Goal: Feedback & Contribution: Submit feedback/report problem

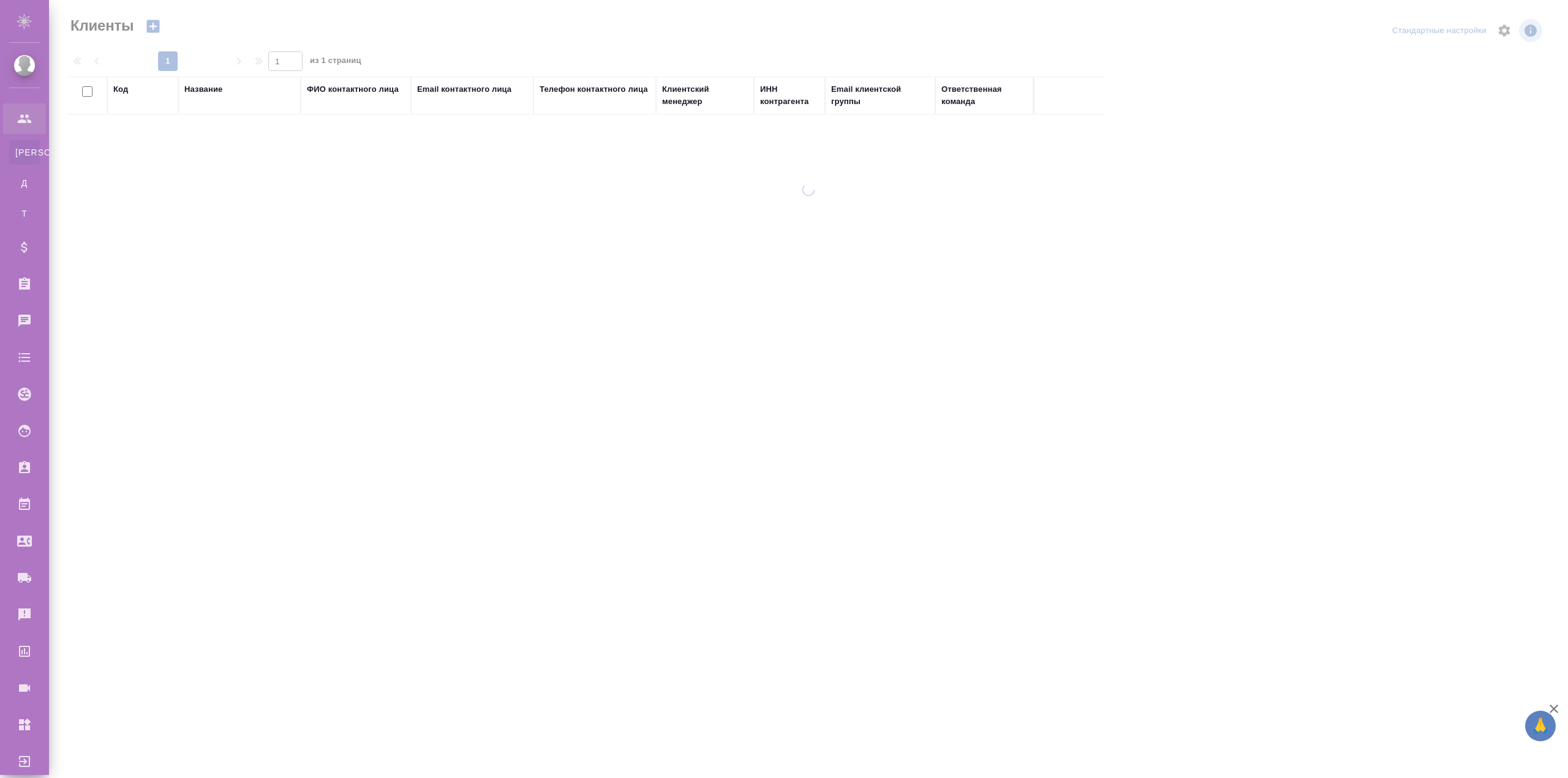
select select "RU"
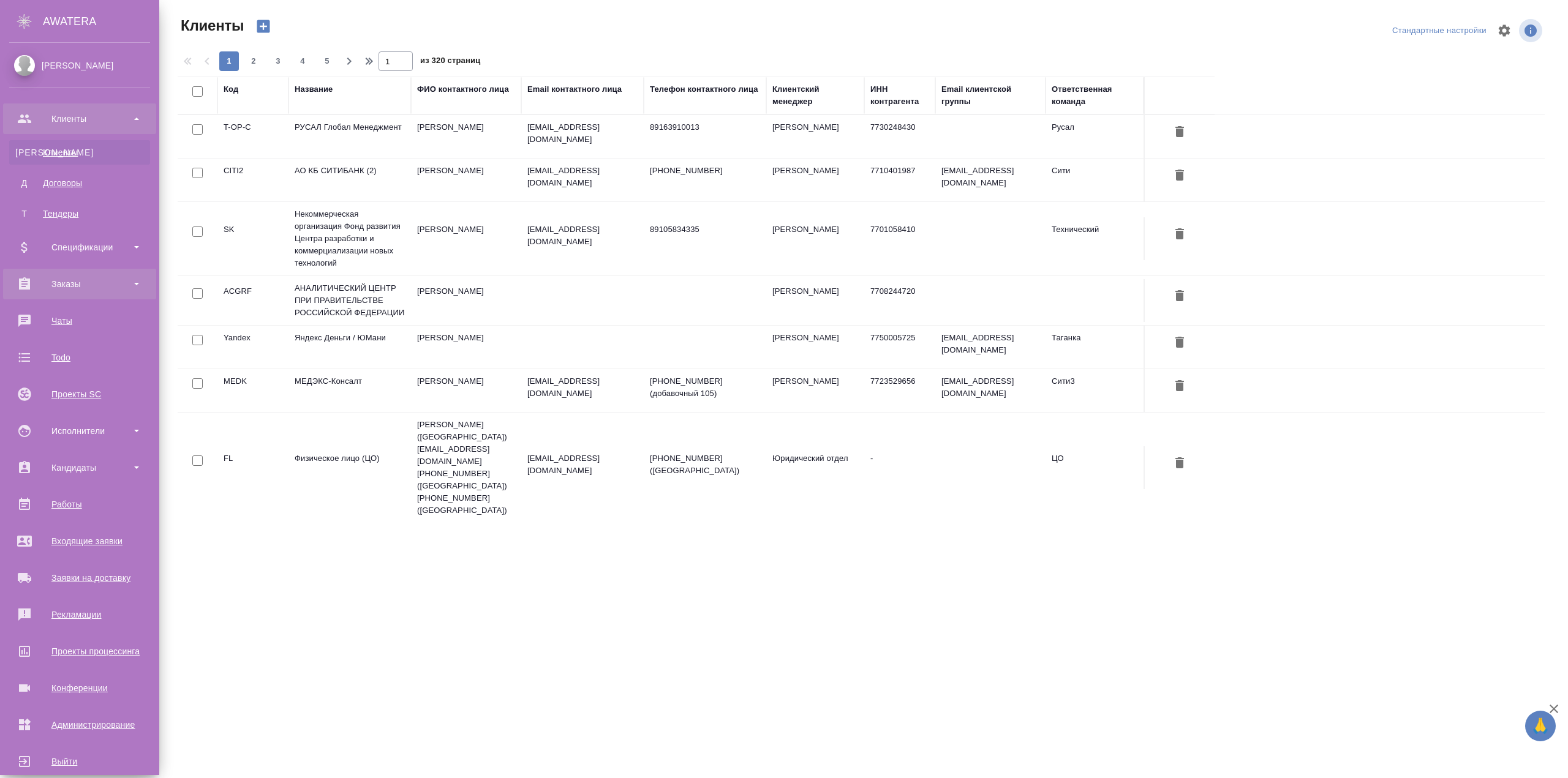
click at [43, 282] on div "Заказы" at bounding box center [80, 284] width 141 height 18
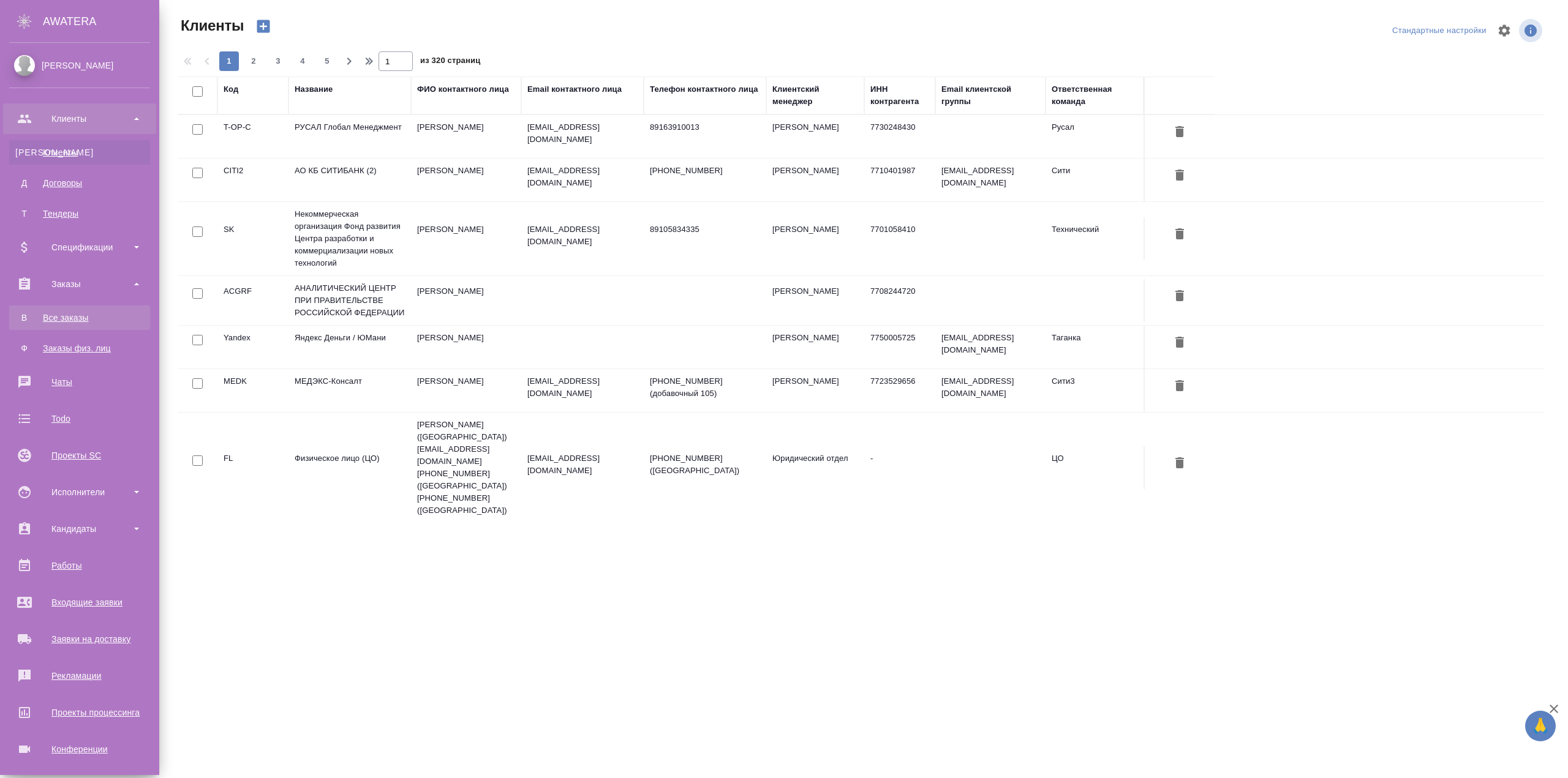
click at [41, 317] on div "Все заказы" at bounding box center [80, 317] width 128 height 12
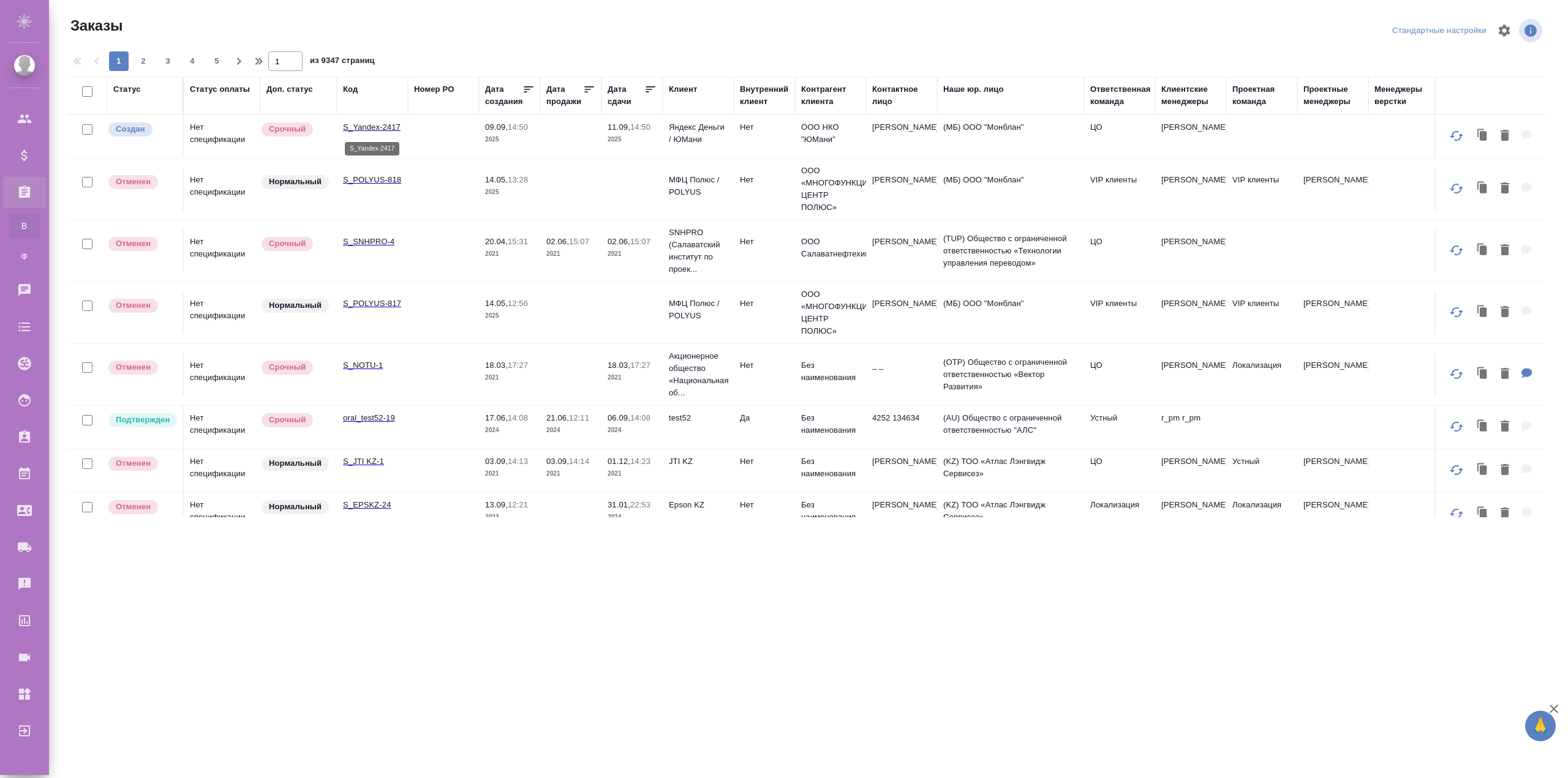
click at [391, 128] on p "S_Yandex-2417" at bounding box center [373, 127] width 59 height 12
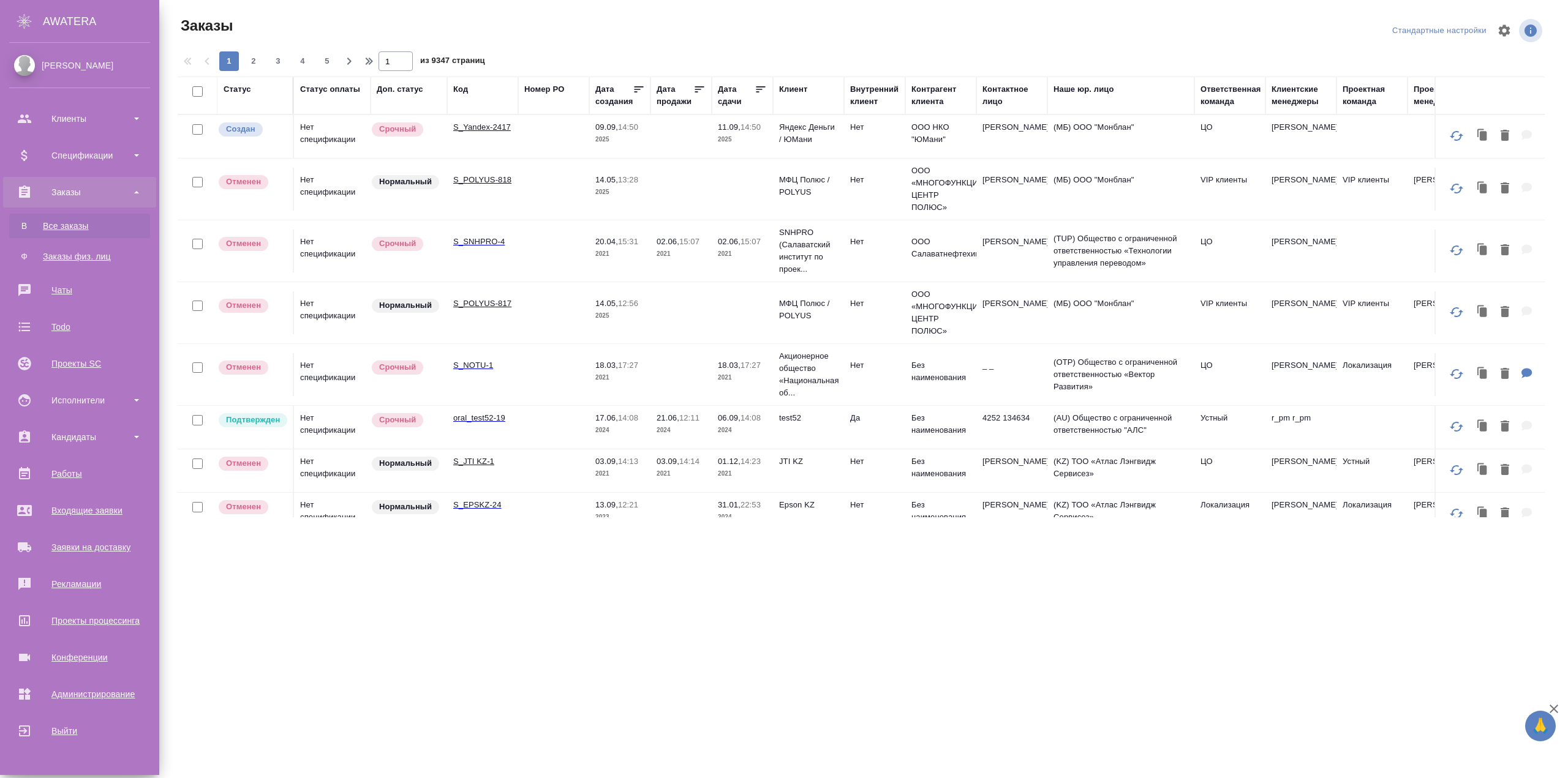
drag, startPoint x: 67, startPoint y: 587, endPoint x: 515, endPoint y: 245, distance: 563.6
click at [67, 587] on div "Рекламации" at bounding box center [80, 584] width 141 height 18
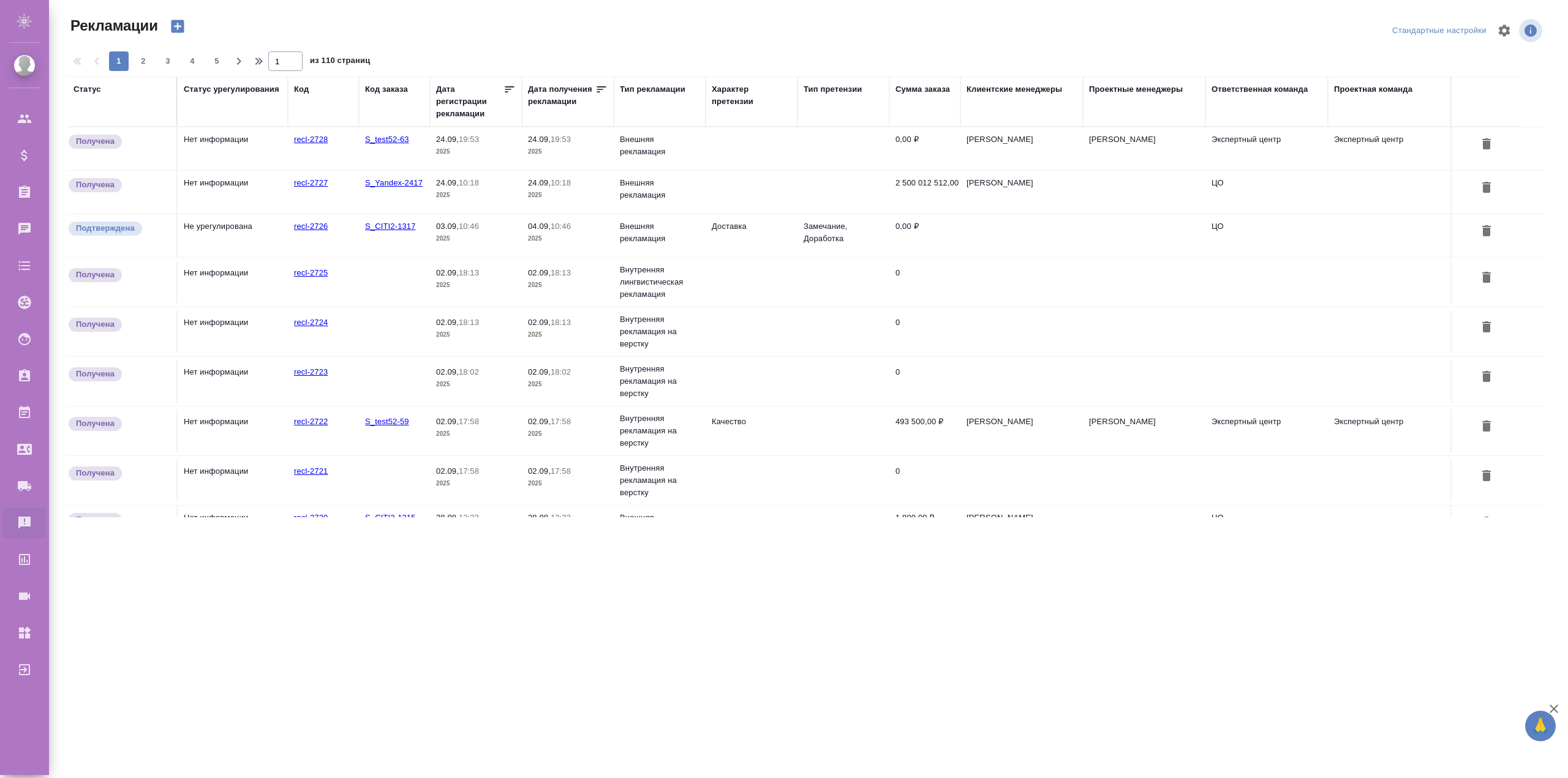
click at [237, 234] on td "Не урегулирована" at bounding box center [233, 236] width 110 height 43
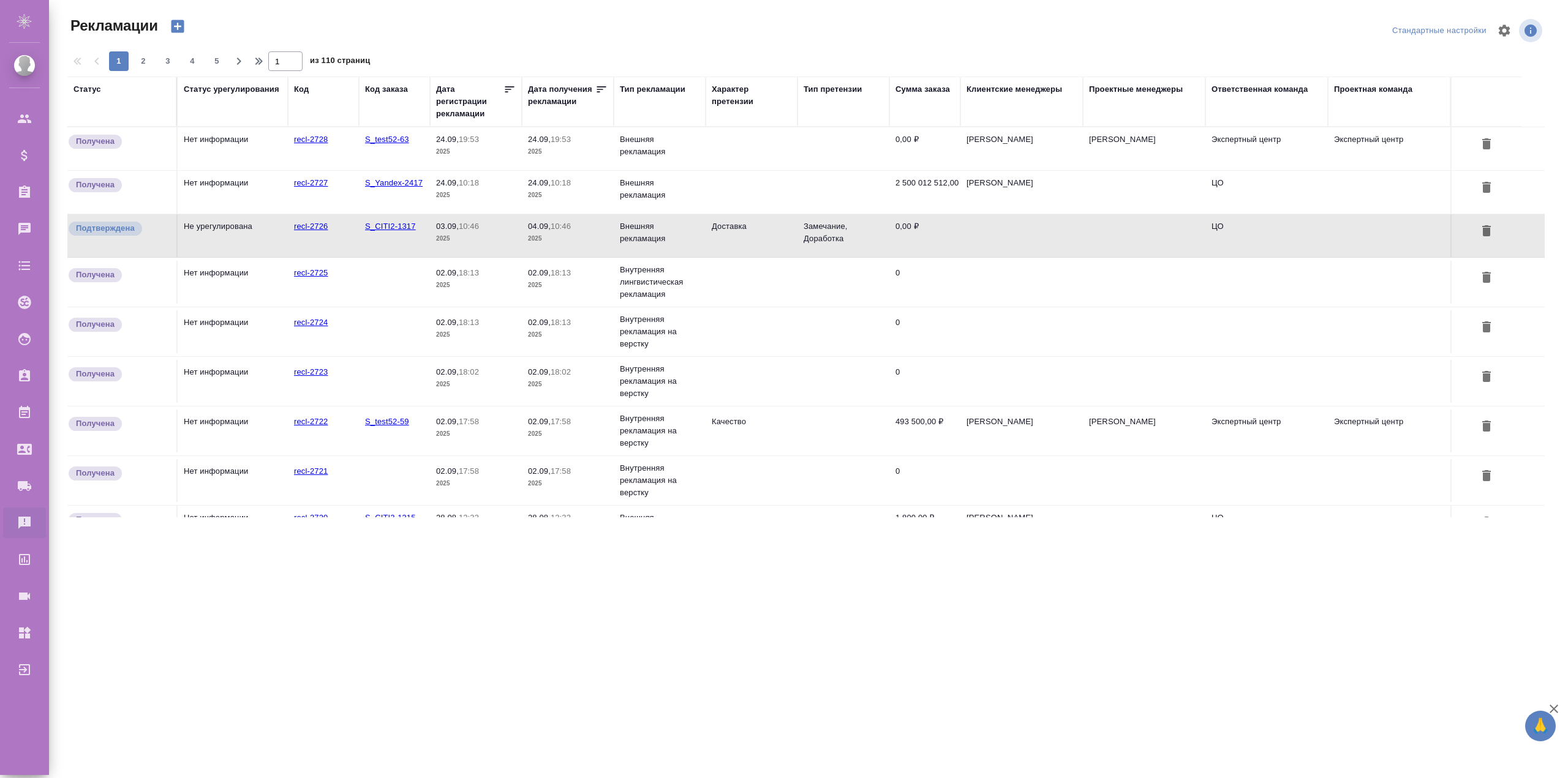
click at [236, 234] on td "Не урегулирована" at bounding box center [233, 236] width 110 height 43
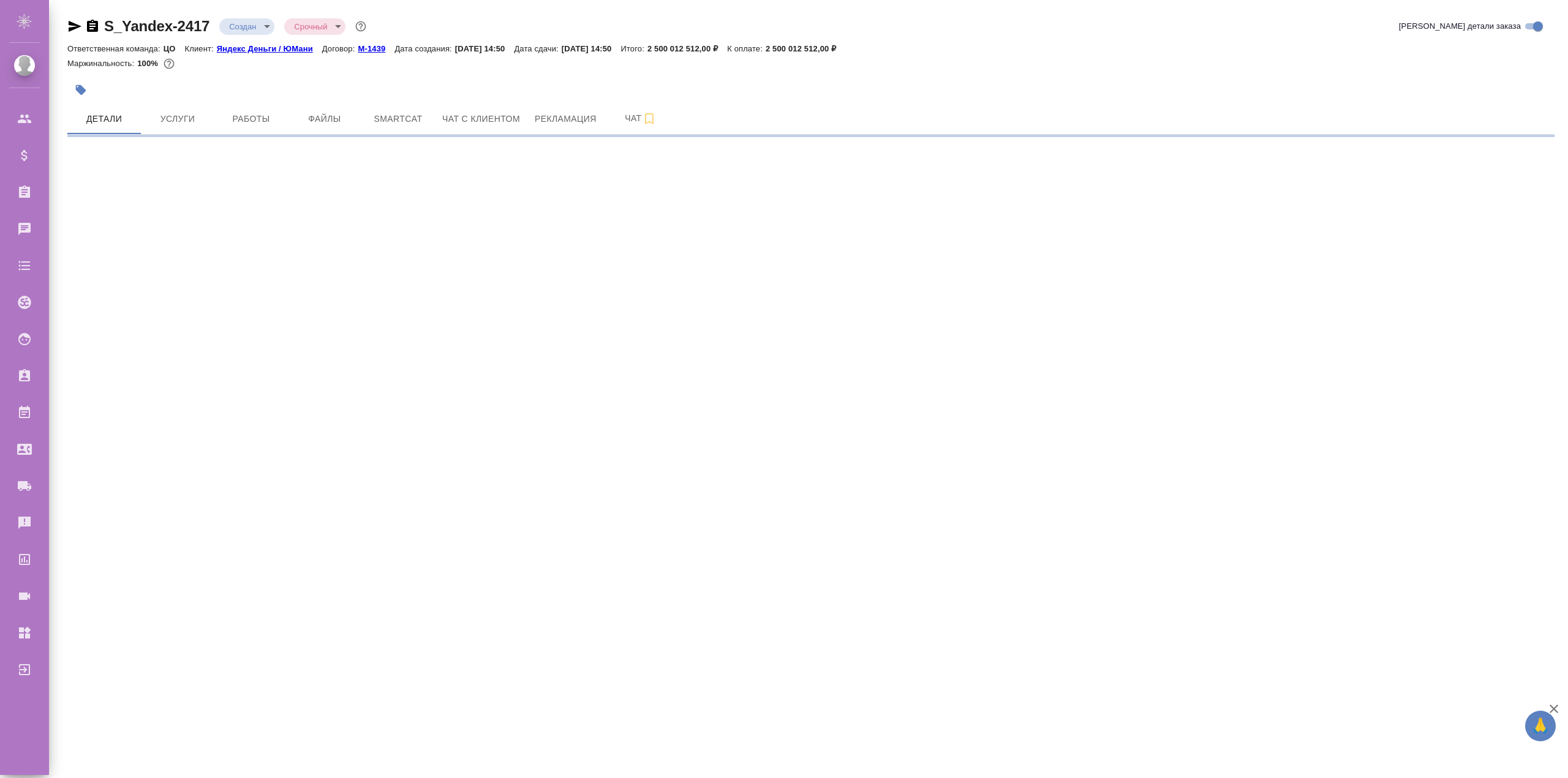
select select "RU"
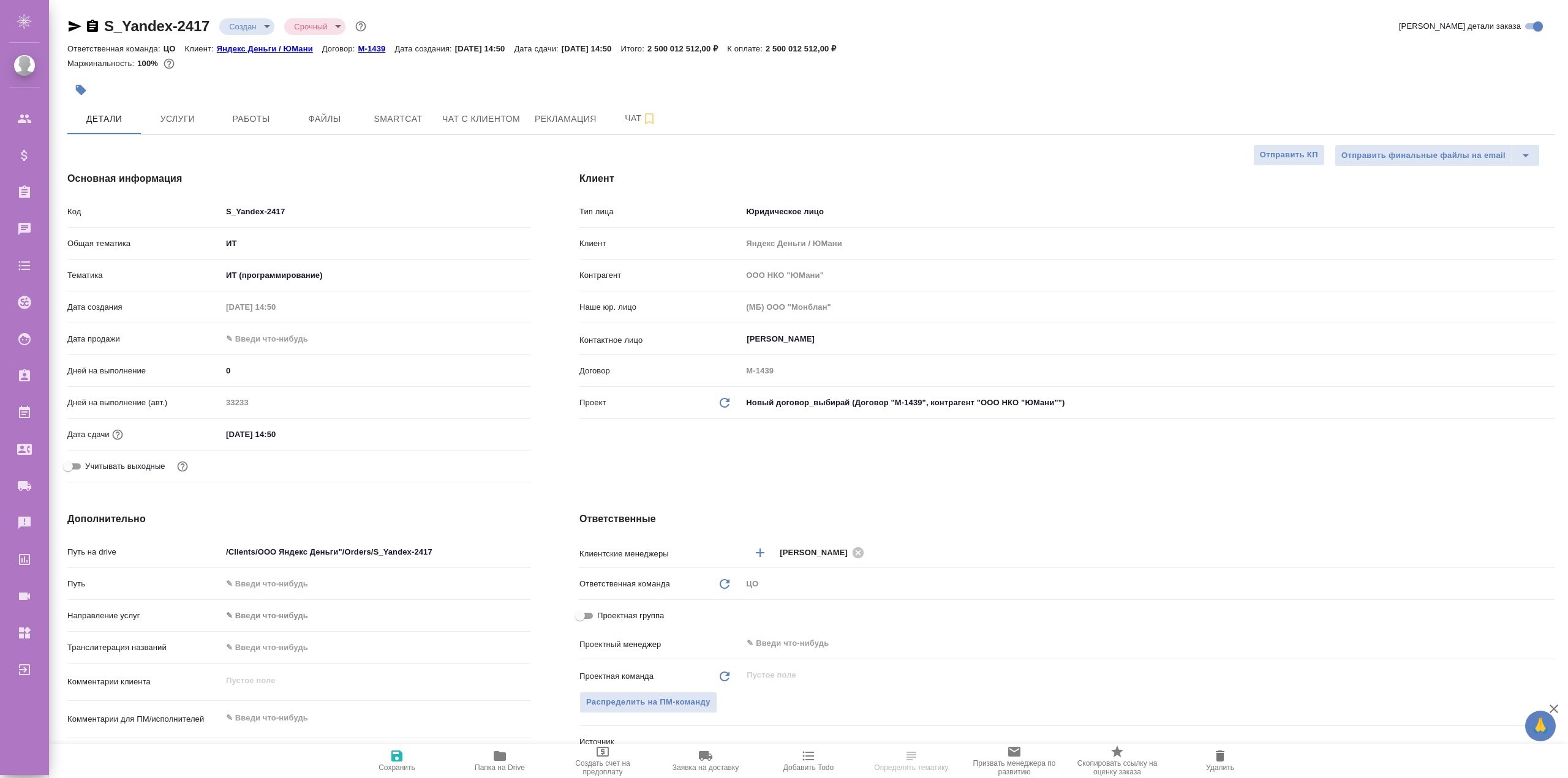
type textarea "x"
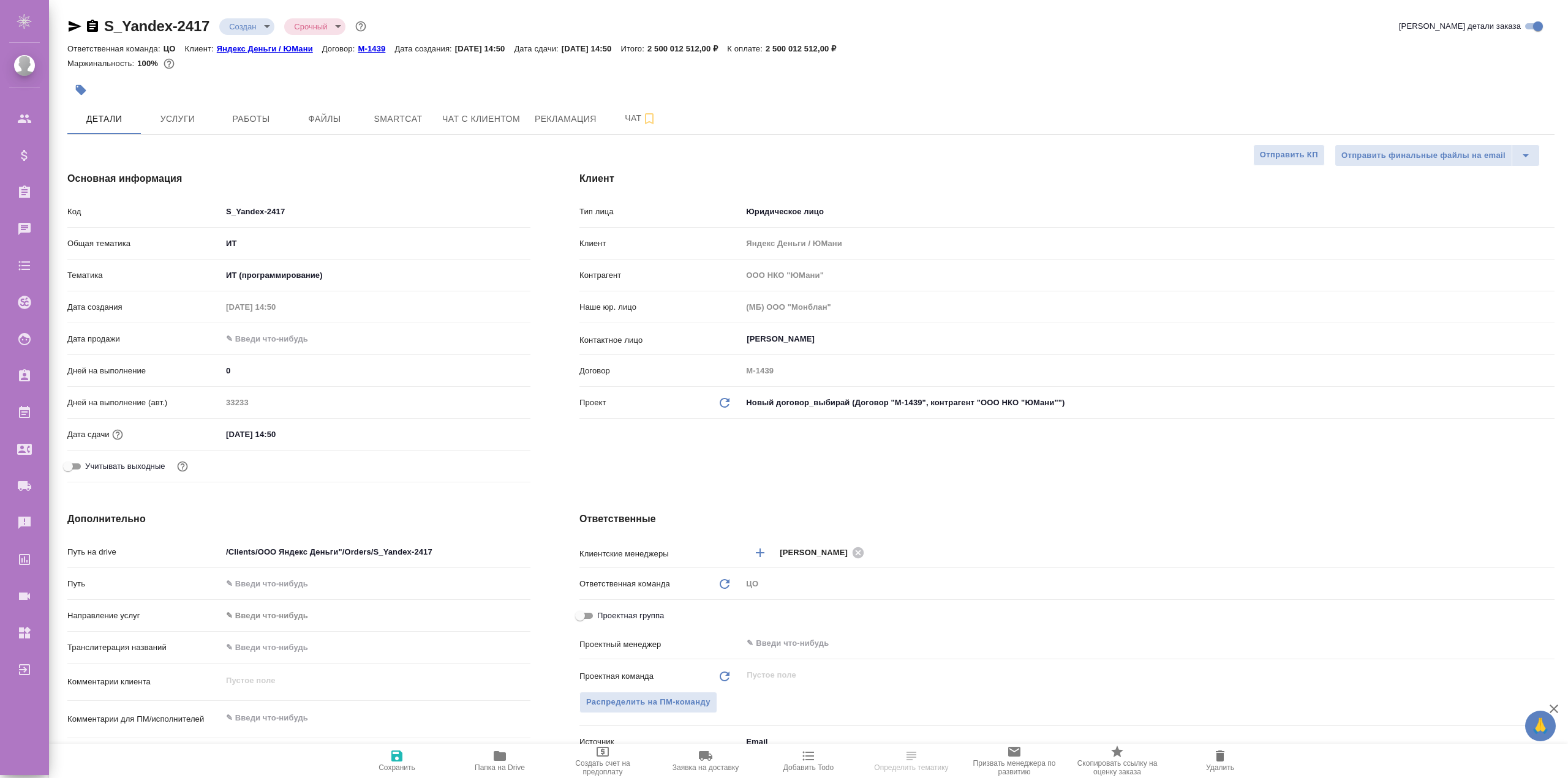
type textarea "x"
drag, startPoint x: 102, startPoint y: 24, endPoint x: 207, endPoint y: 28, distance: 105.1
click at [207, 28] on div "S_Yandex-2417 Создан new Срочный urgent" at bounding box center [217, 26] width 301 height 19
copy link "S_Yandex-2417"
select select "RU"
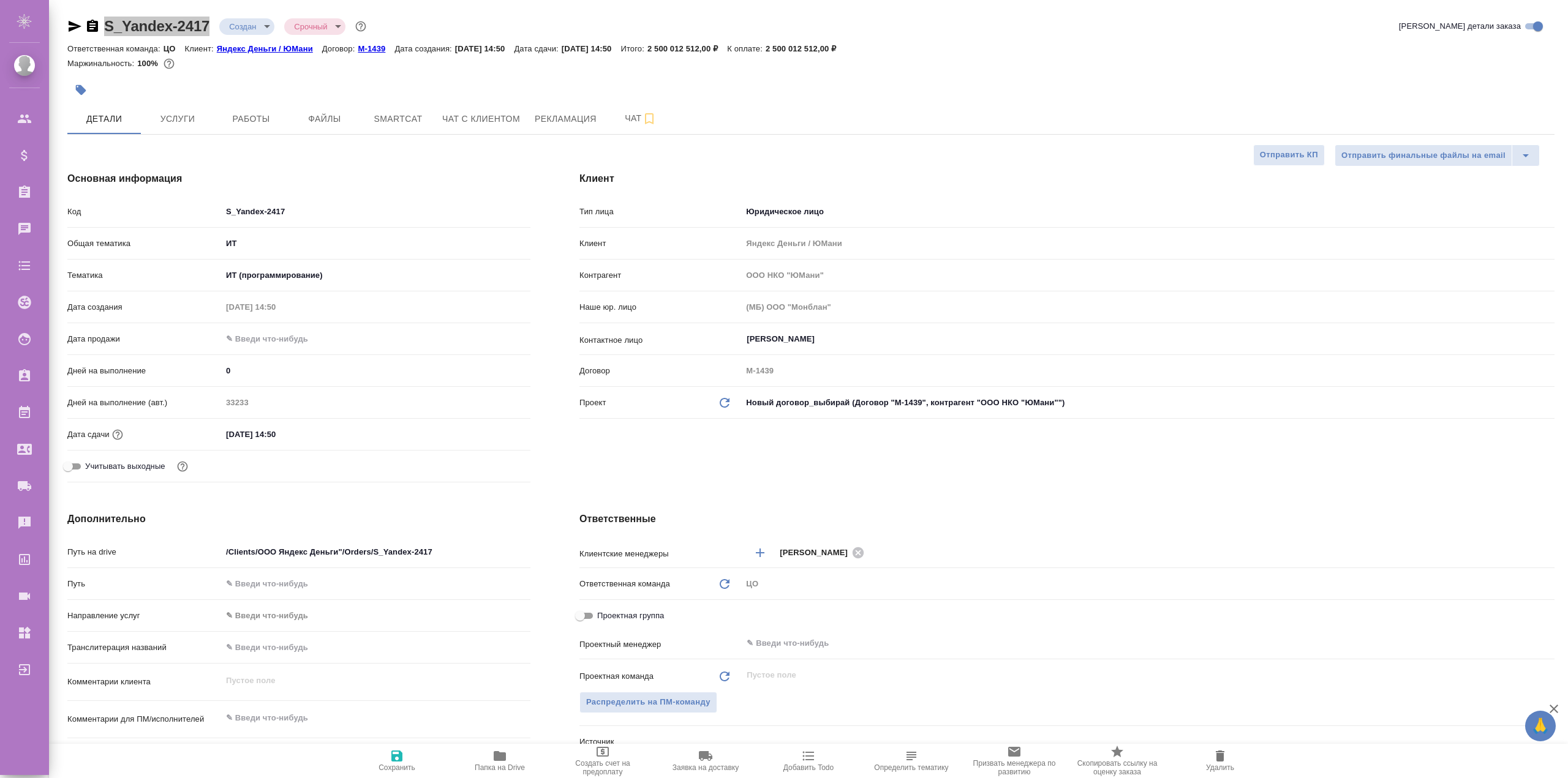
type textarea "x"
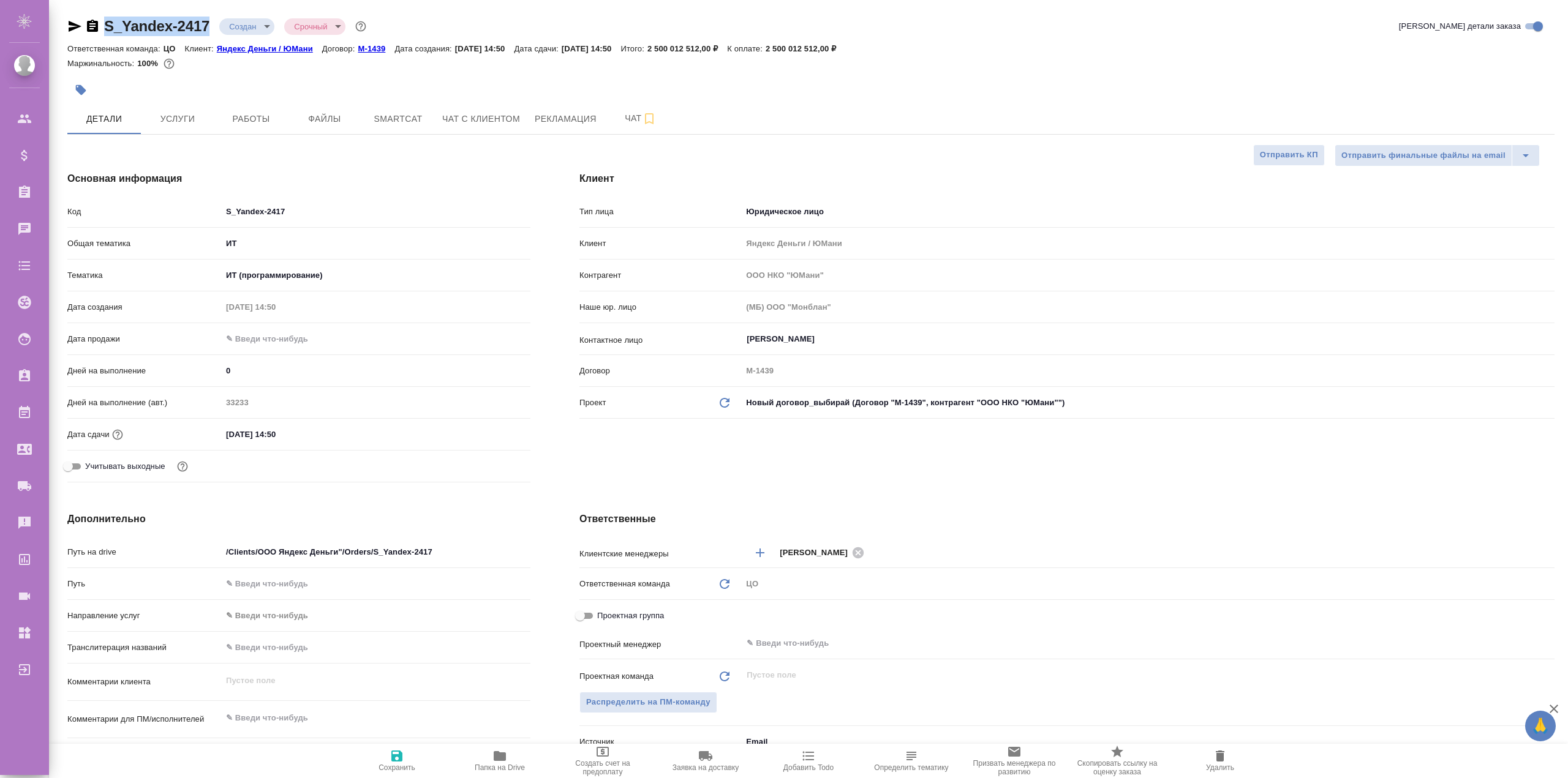
type textarea "x"
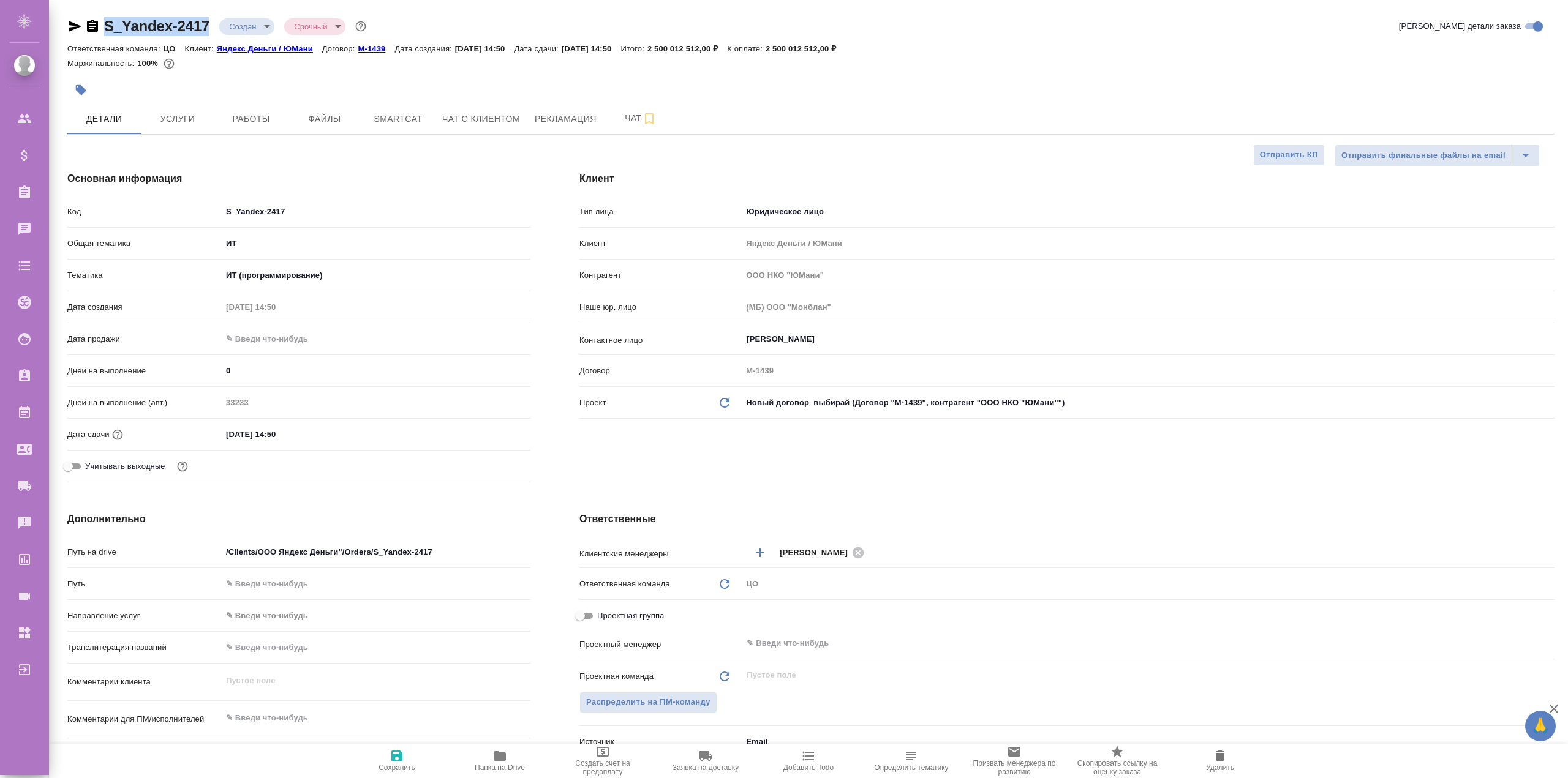
type textarea "x"
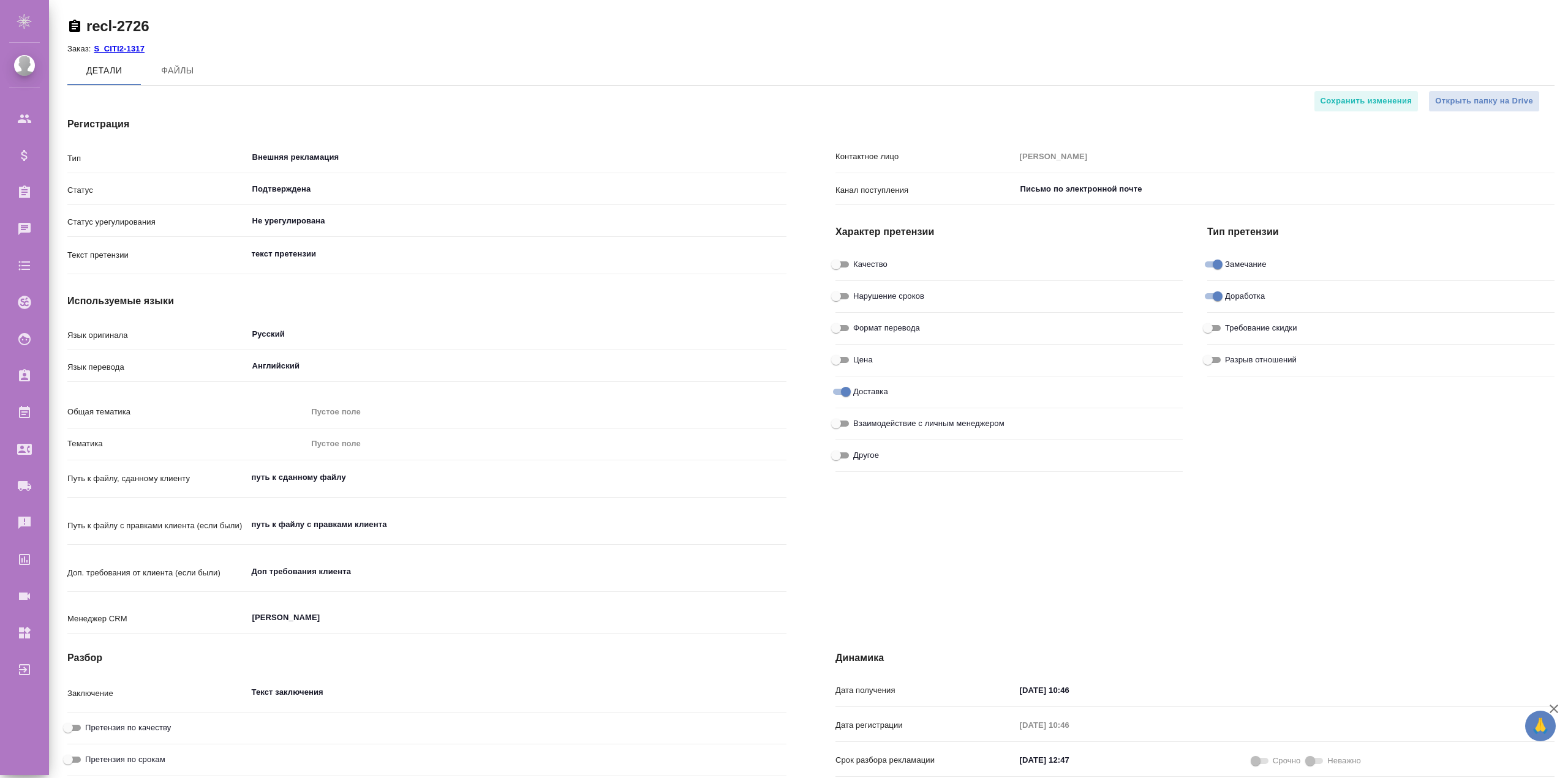
type textarea "x"
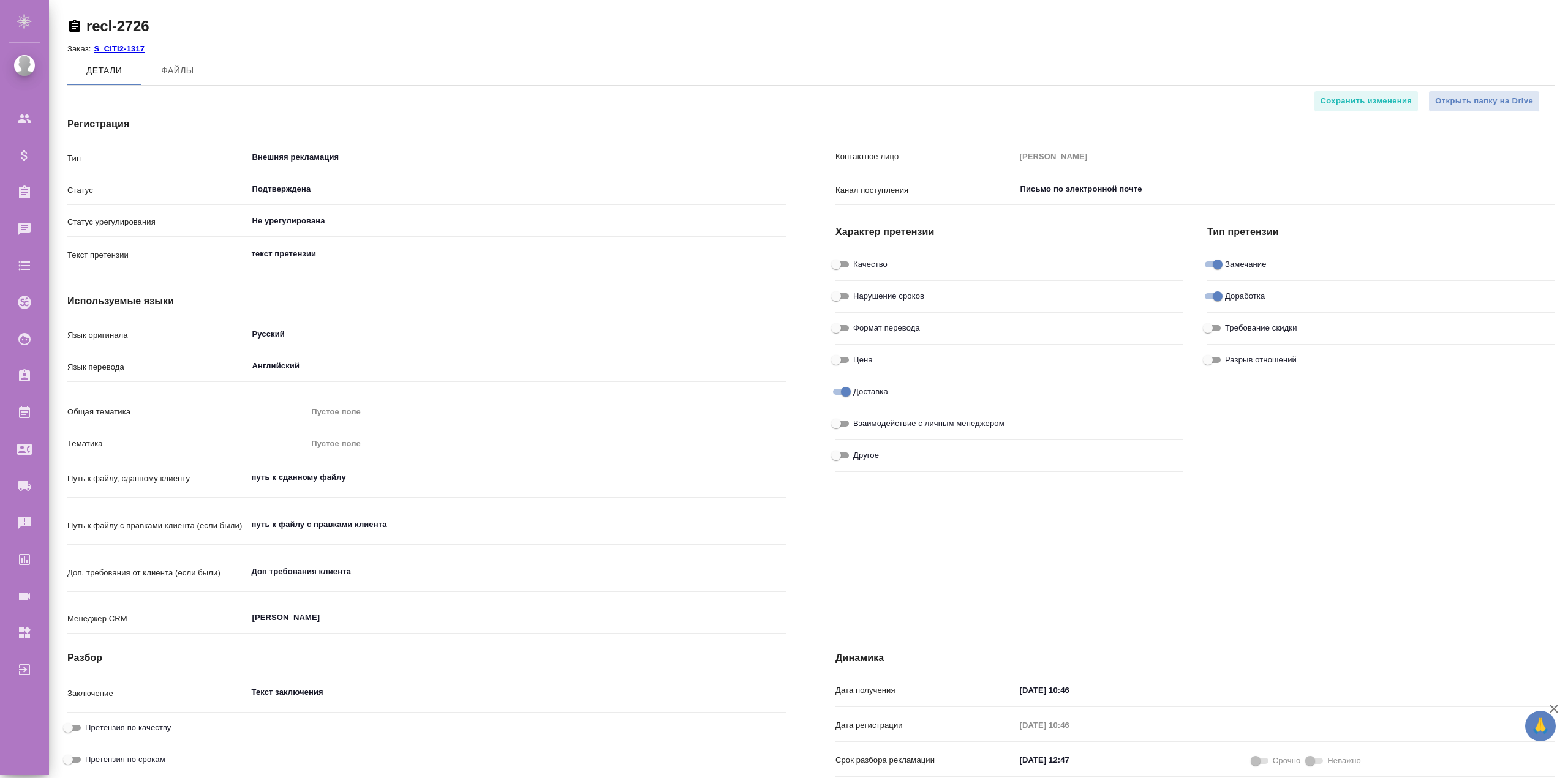
type input "MLV"
type input "EXPRESS TranslateConnector express"
type textarea "x"
type input "[PERSON_NAME]"
type input "Корп.экспресс"
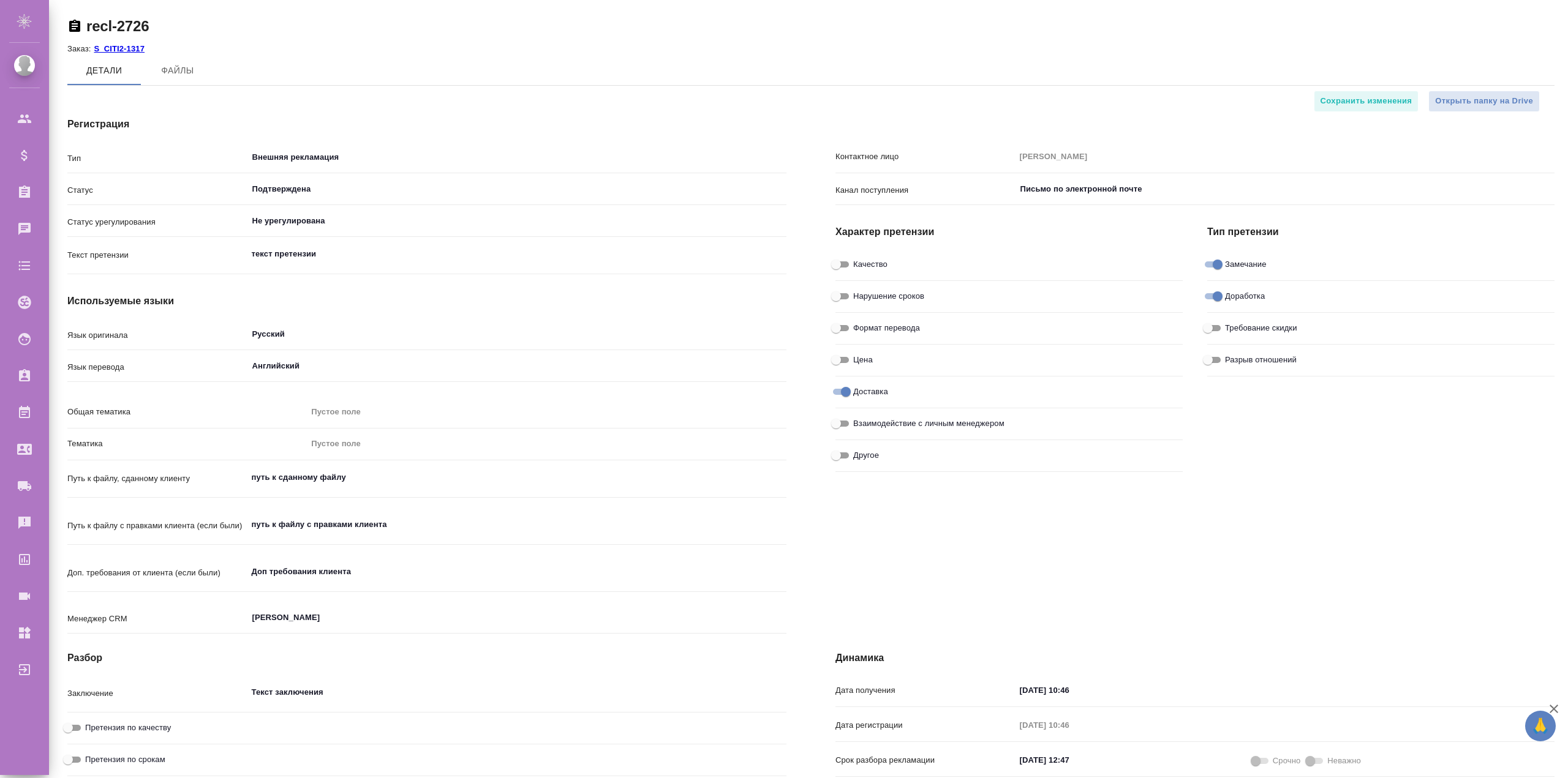
type textarea "x"
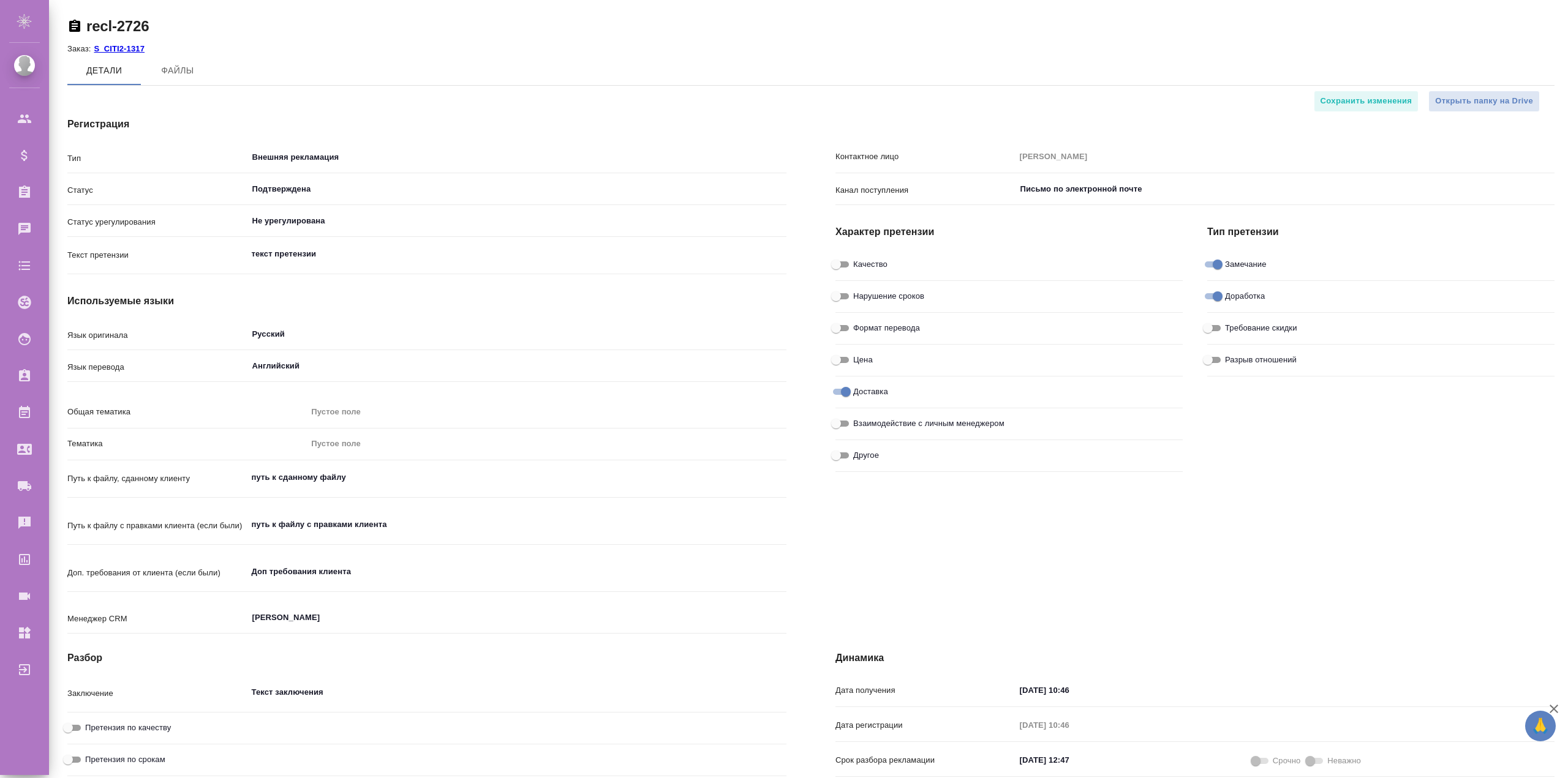
type textarea "x"
drag, startPoint x: 93, startPoint y: 123, endPoint x: 150, endPoint y: 123, distance: 57.0
click at [136, 123] on h4 "Регистрация" at bounding box center [427, 125] width 719 height 15
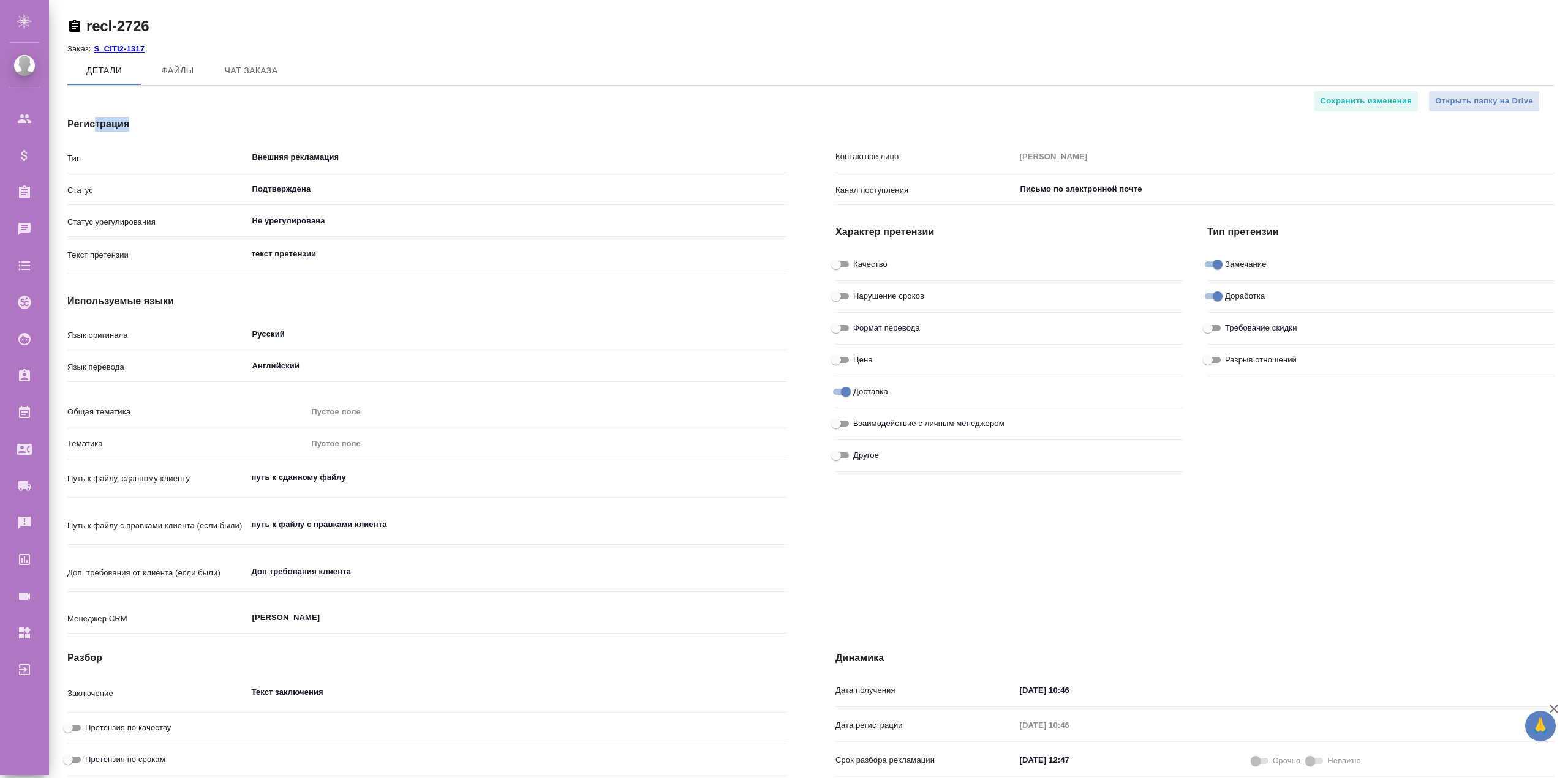
click at [177, 123] on h4 "Регистрация" at bounding box center [427, 125] width 719 height 15
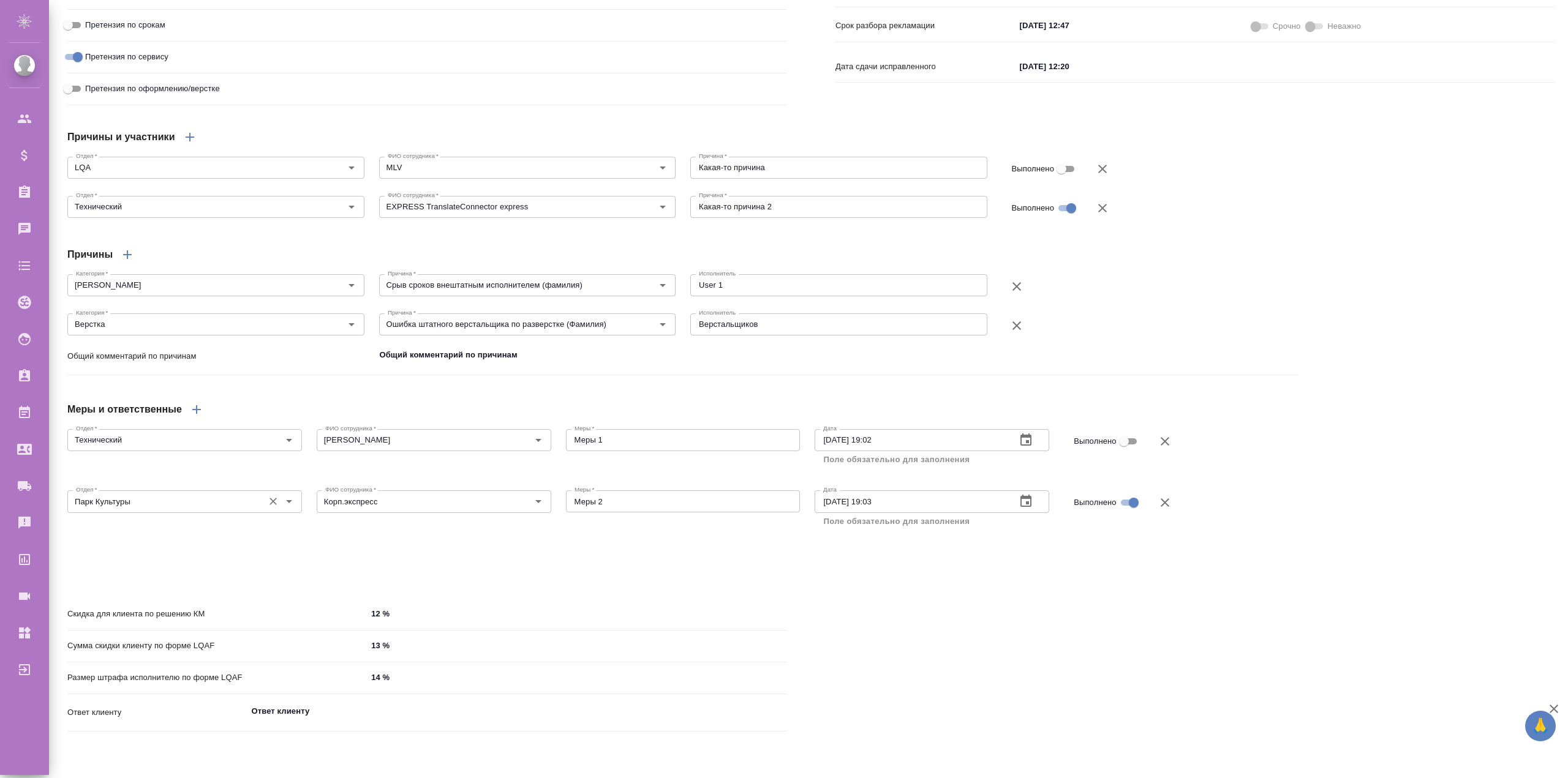
scroll to position [749, 0]
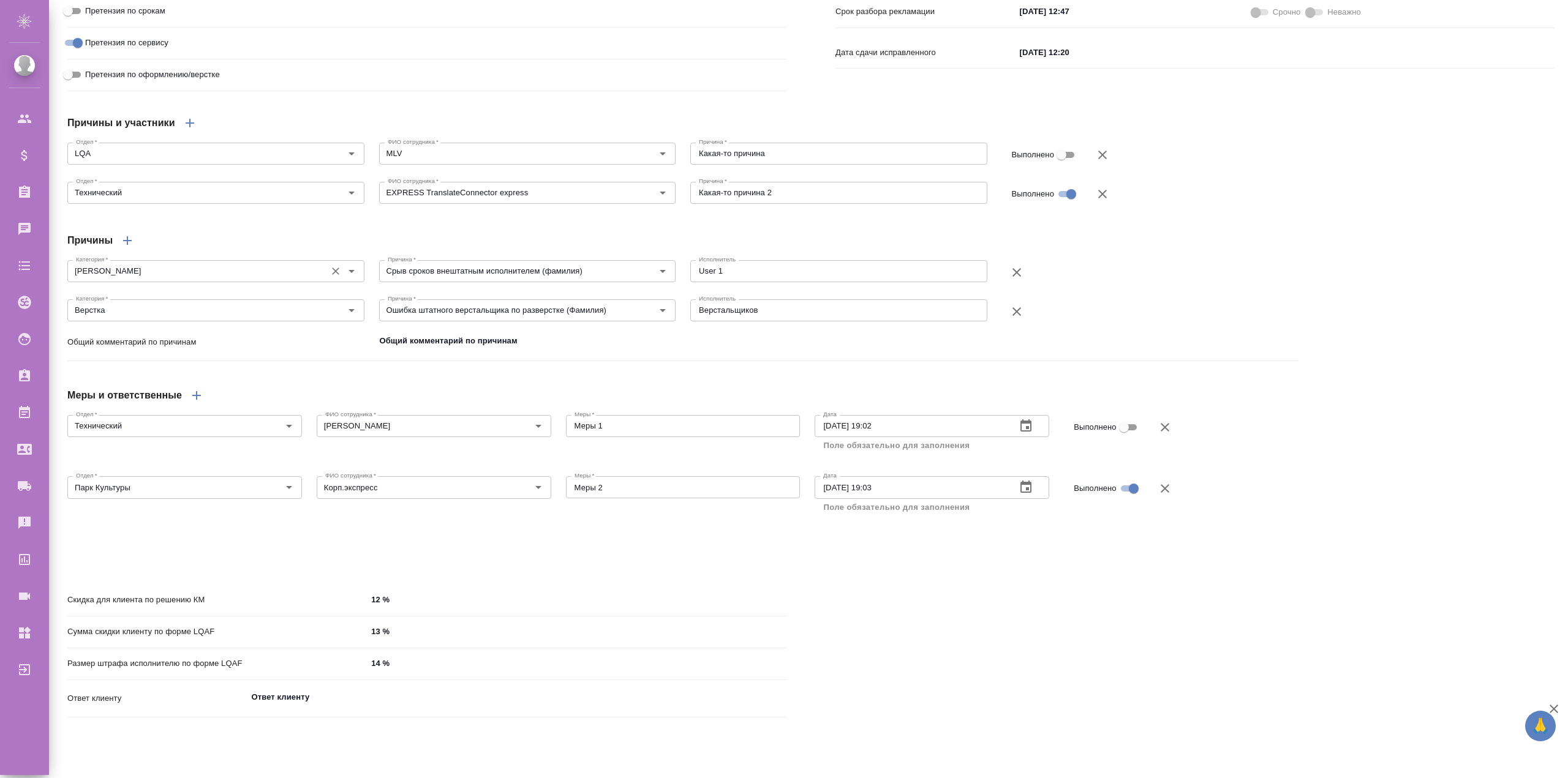
click at [134, 279] on input "Сроки" at bounding box center [195, 272] width 249 height 15
click at [427, 434] on input "Кукса Евгения Андреевна" at bounding box center [413, 427] width 186 height 15
click at [445, 408] on div "Меры и ответственные" at bounding box center [683, 395] width 1231 height 29
click at [614, 430] on textarea "Меры 1" at bounding box center [683, 426] width 217 height 9
drag, startPoint x: 613, startPoint y: 452, endPoint x: 566, endPoint y: 447, distance: 47.3
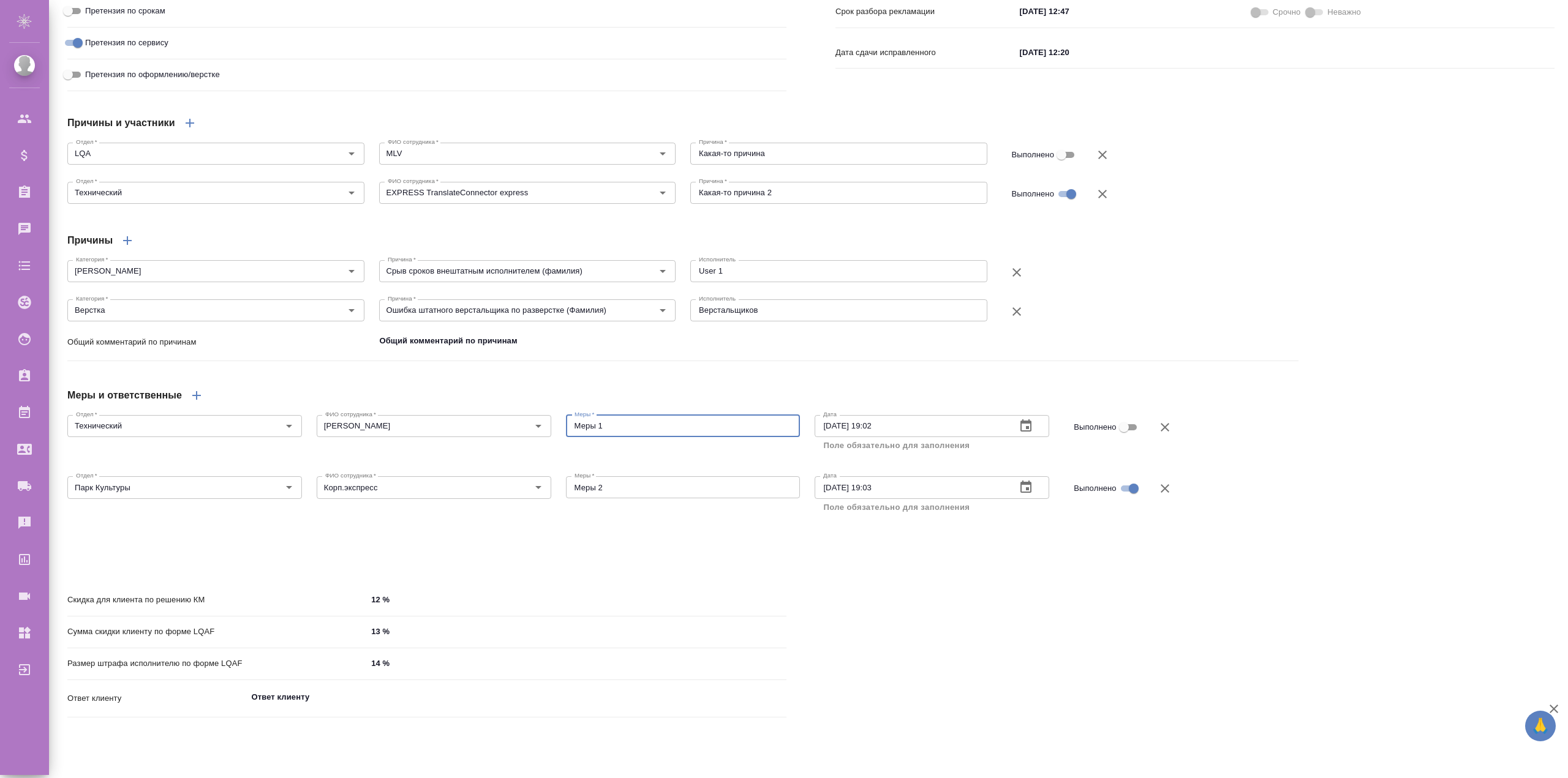
click at [566, 438] on div "Меры 1 x Меры *" at bounding box center [684, 427] width 235 height 22
click at [638, 430] on textarea "Меры 1" at bounding box center [683, 426] width 217 height 9
drag, startPoint x: 609, startPoint y: 450, endPoint x: 652, endPoint y: 551, distance: 109.8
click at [561, 447] on div "Меры   * Меры 1 x Меры *" at bounding box center [684, 425] width 250 height 44
click at [747, 315] on textarea "Верстальщиков" at bounding box center [839, 310] width 280 height 9
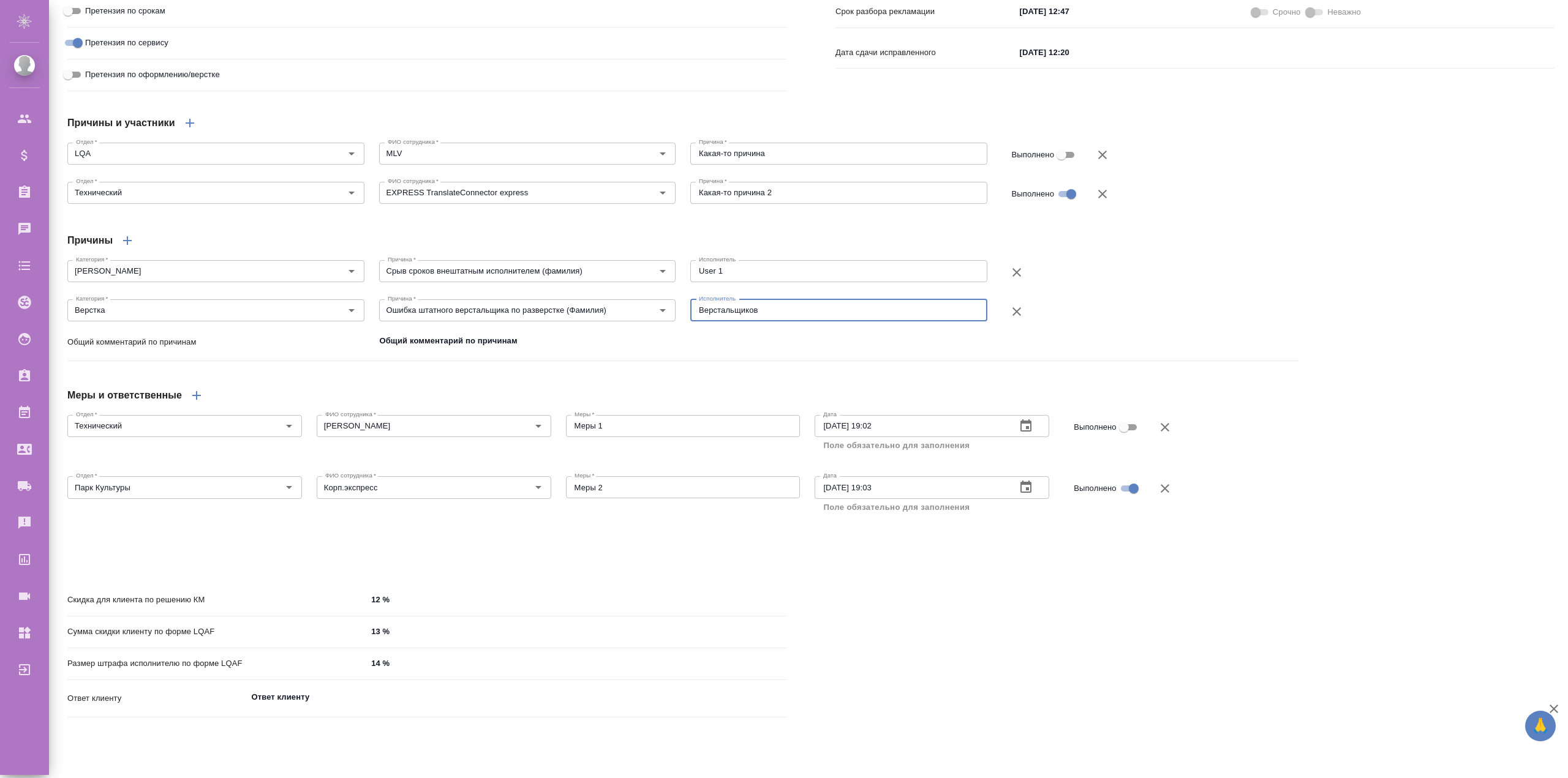
click at [727, 315] on textarea "Верстальщиков" at bounding box center [839, 310] width 280 height 9
drag, startPoint x: 370, startPoint y: 685, endPoint x: 395, endPoint y: 688, distance: 25.2
click at [395, 672] on input "14 %" at bounding box center [577, 663] width 418 height 17
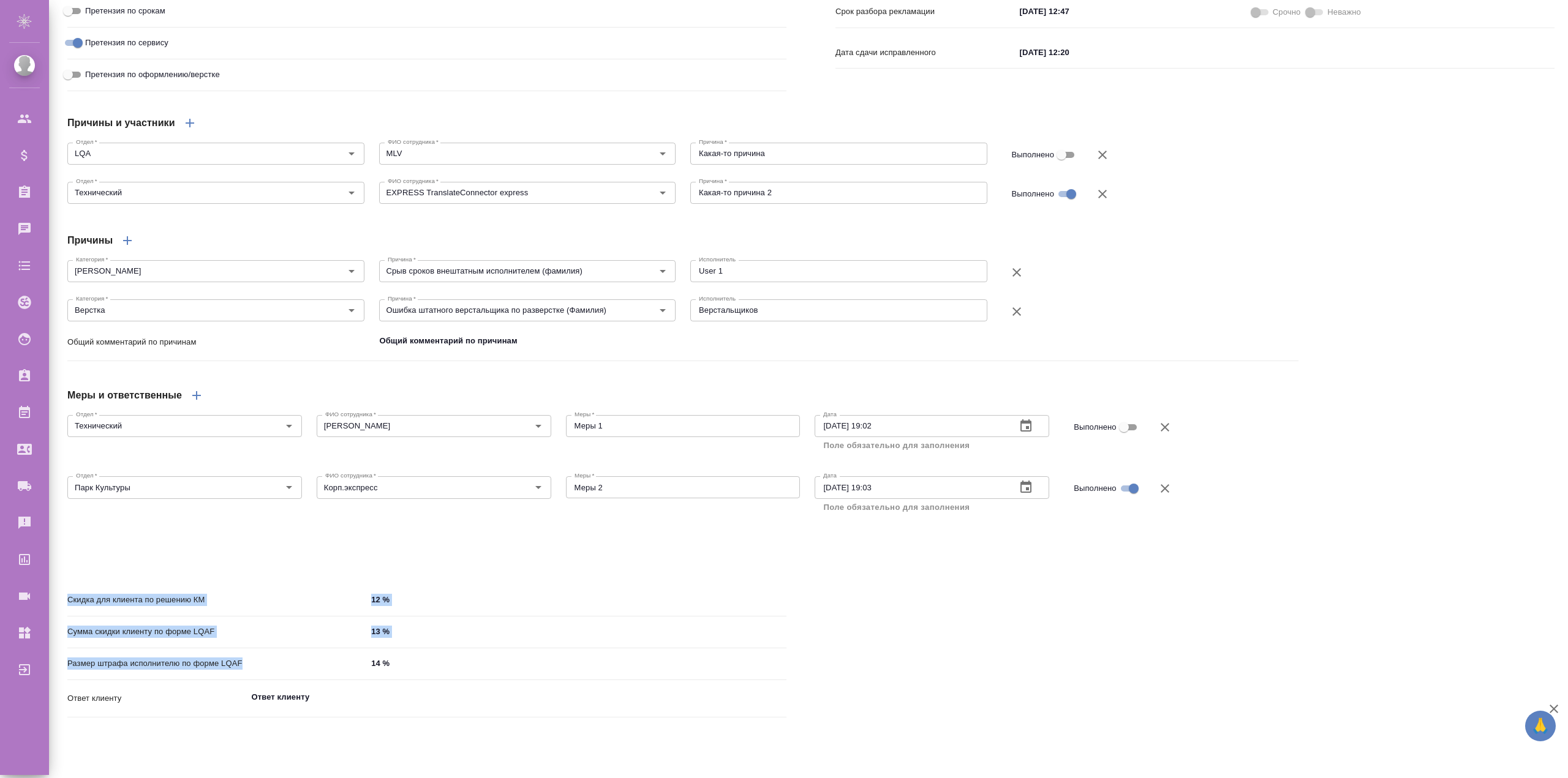
drag, startPoint x: 74, startPoint y: 621, endPoint x: 263, endPoint y: 688, distance: 200.5
click at [263, 688] on div "Скидка для клиента по решению КМ 12 % Сумма скидки клиенту по форме LQAF 13 % Р…" at bounding box center [427, 656] width 719 height 133
click at [263, 670] on p "Размер штрафа исполнителю по форме LQAF" at bounding box center [217, 663] width 299 height 12
drag, startPoint x: 95, startPoint y: 625, endPoint x: 224, endPoint y: 635, distance: 129.4
click at [198, 611] on div "Скидка для клиента по решению КМ 12 %" at bounding box center [427, 600] width 719 height 21
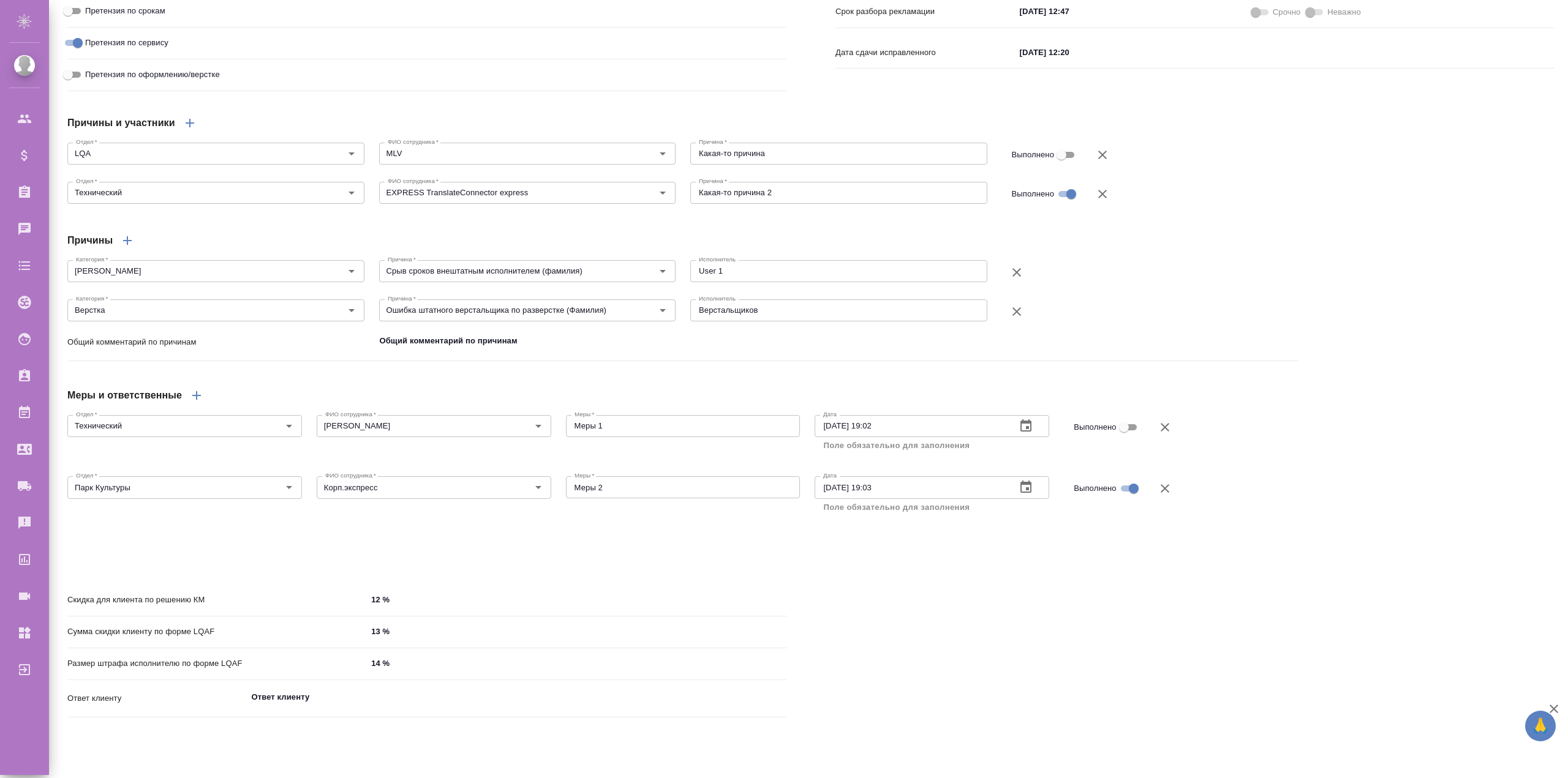
click at [224, 611] on div "Скидка для клиента по решению КМ 12 %" at bounding box center [427, 600] width 719 height 21
drag, startPoint x: 104, startPoint y: 684, endPoint x: 155, endPoint y: 687, distance: 51.1
click at [148, 670] on p "Размер штрафа исполнителю по форме LQAF" at bounding box center [217, 663] width 299 height 12
drag, startPoint x: 155, startPoint y: 687, endPoint x: 171, endPoint y: 688, distance: 16.0
click at [158, 670] on p "Размер штрафа исполнителю по форме LQAF" at bounding box center [217, 663] width 299 height 12
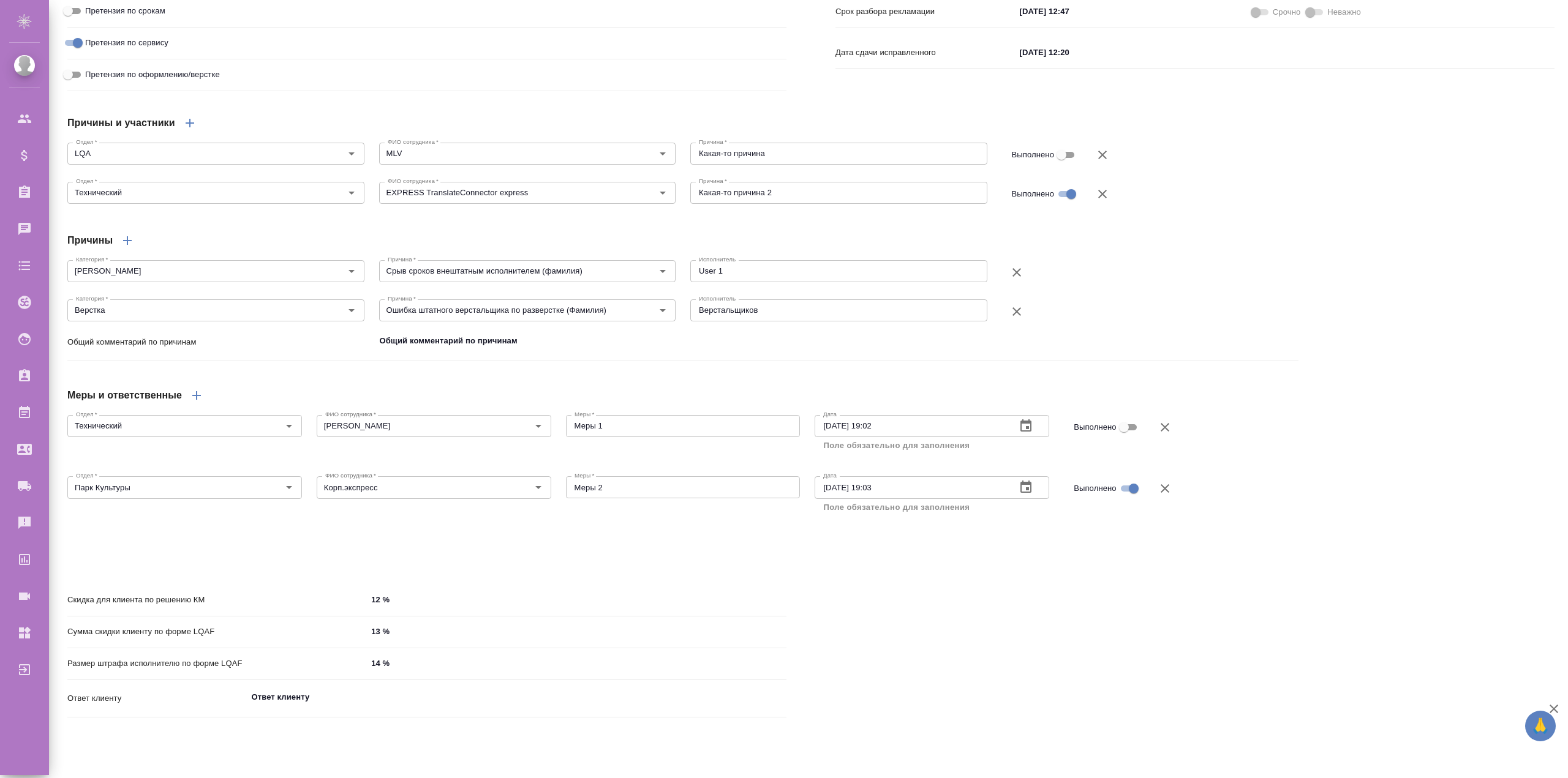
drag, startPoint x: 182, startPoint y: 688, endPoint x: 219, endPoint y: 688, distance: 37.0
click at [185, 670] on p "Размер штрафа исполнителю по форме LQAF" at bounding box center [217, 663] width 299 height 12
click at [222, 670] on p "Размер штрафа исполнителю по форме LQAF" at bounding box center [217, 663] width 299 height 12
drag, startPoint x: 77, startPoint y: 655, endPoint x: 173, endPoint y: 664, distance: 96.4
click at [156, 643] on div "Сумма скидки клиенту по форме LQAF 13 %" at bounding box center [427, 632] width 719 height 21
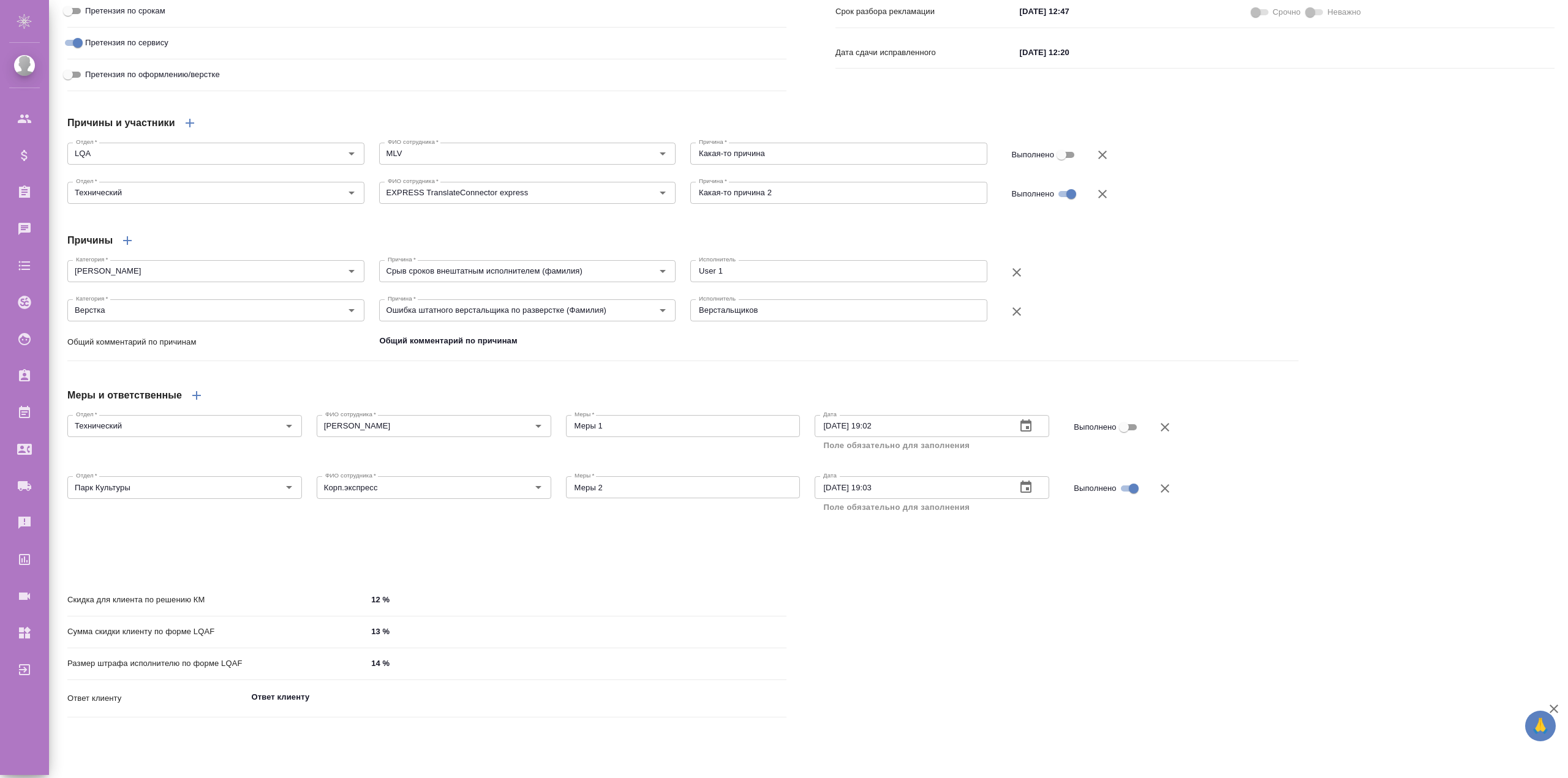
click at [174, 643] on div "Сумма скидки клиенту по форме LQAF 13 %" at bounding box center [427, 632] width 719 height 21
drag, startPoint x: 141, startPoint y: 657, endPoint x: 220, endPoint y: 659, distance: 79.0
click at [220, 639] on p "Сумма скидки клиенту по форме LQAF" at bounding box center [217, 631] width 299 height 12
click at [221, 639] on p "Сумма скидки клиенту по форме LQAF" at bounding box center [217, 631] width 299 height 12
type textarea "x"
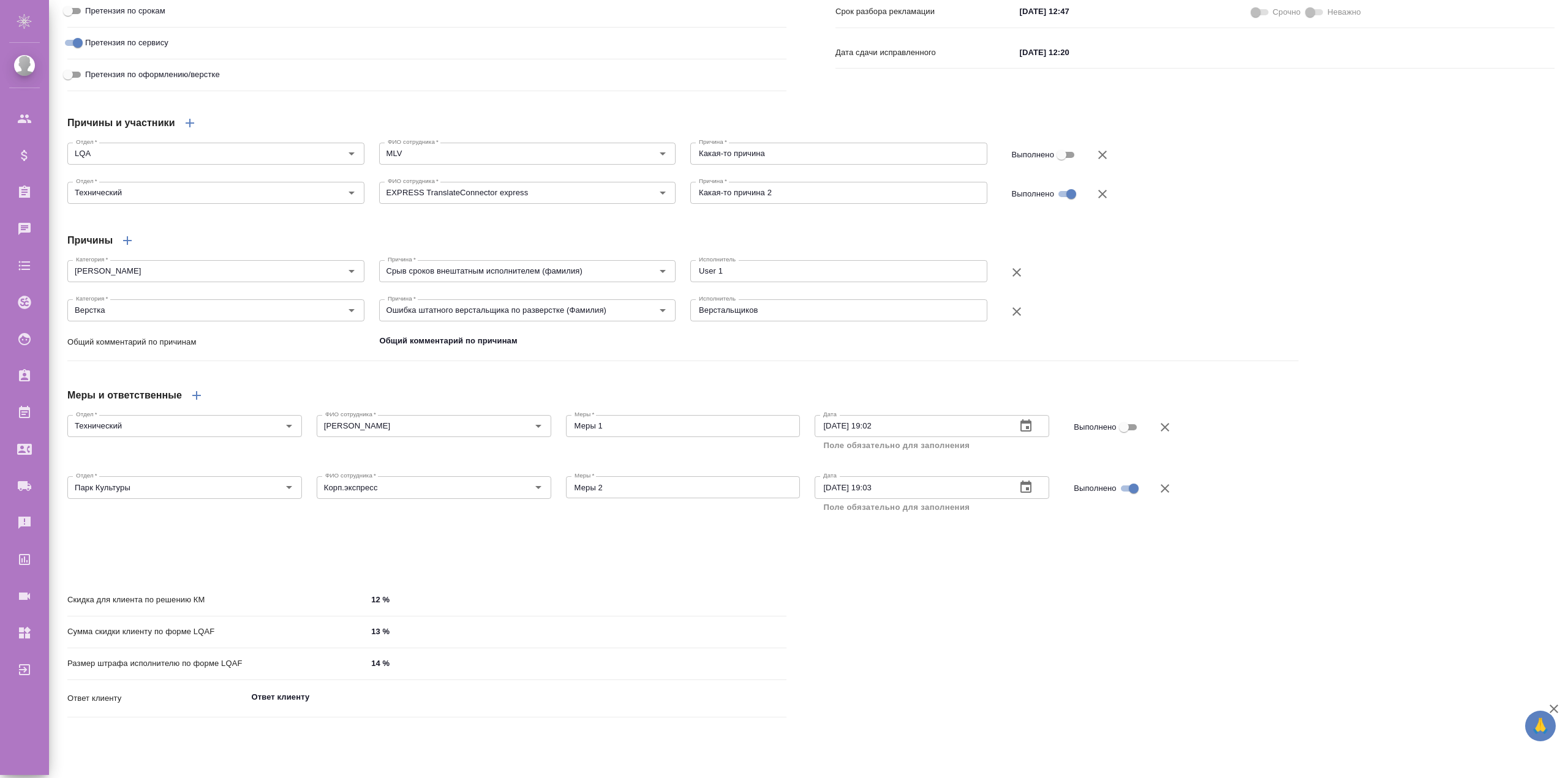
type textarea "x"
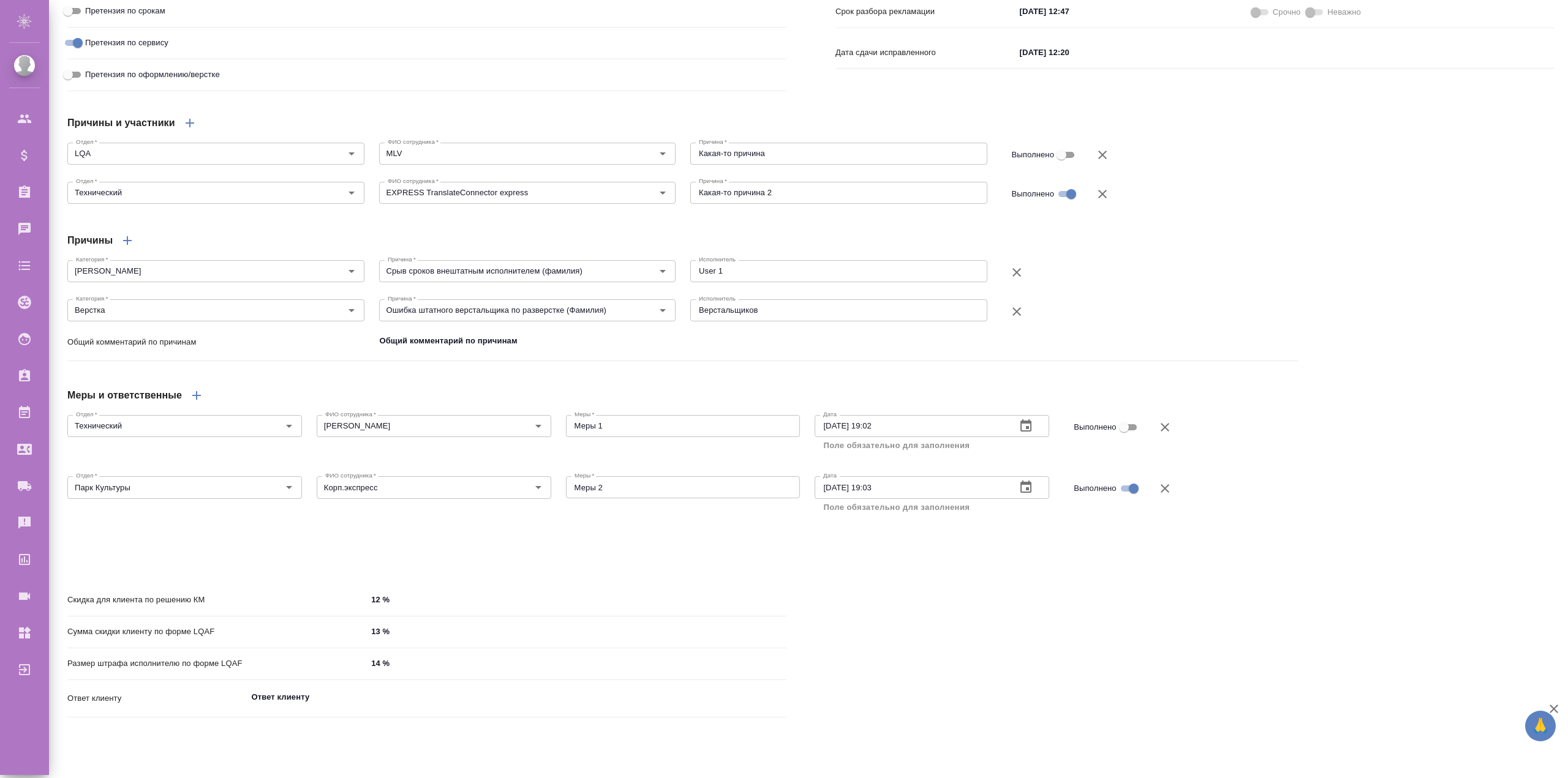
type textarea "x"
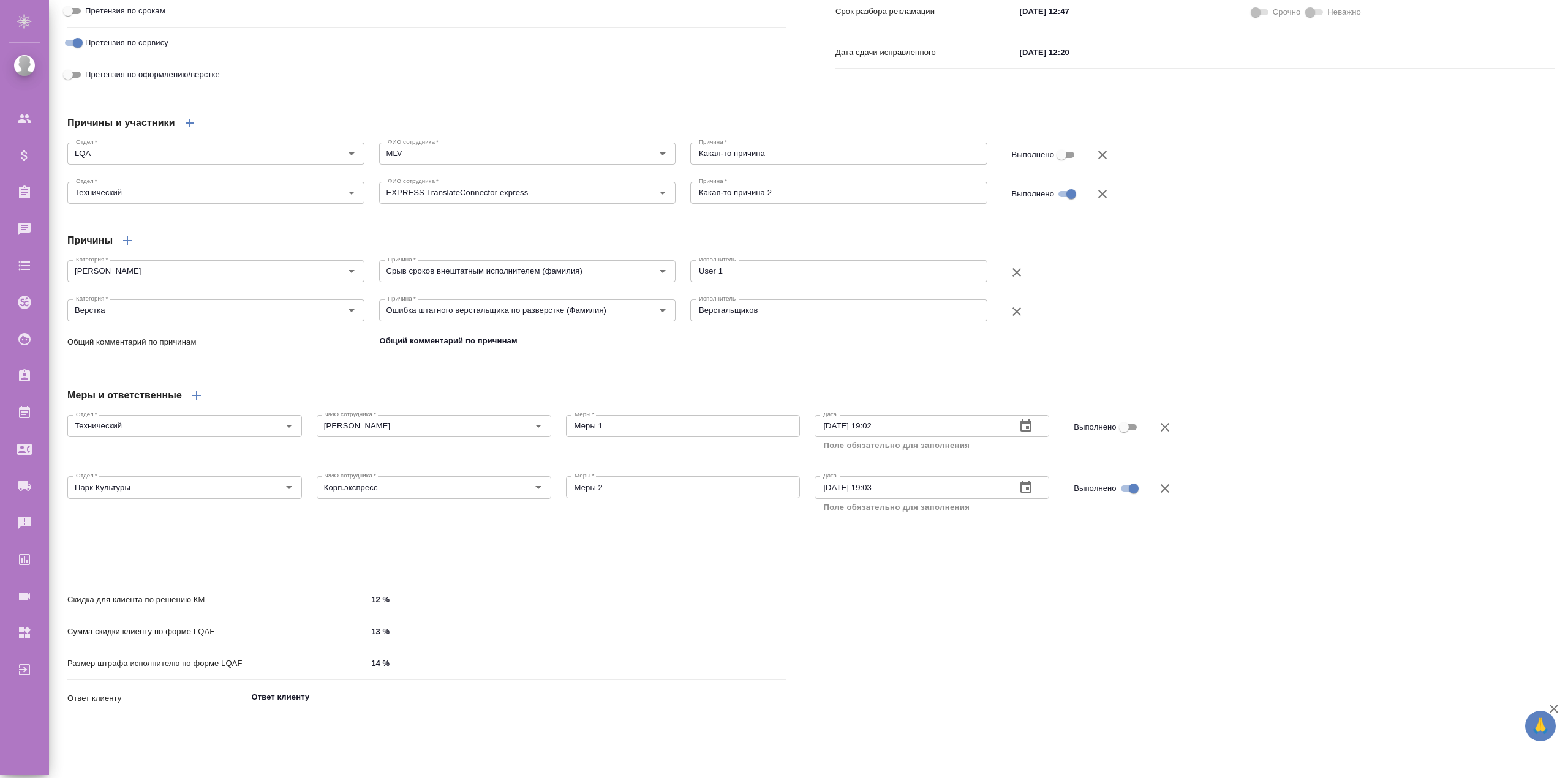
type textarea "x"
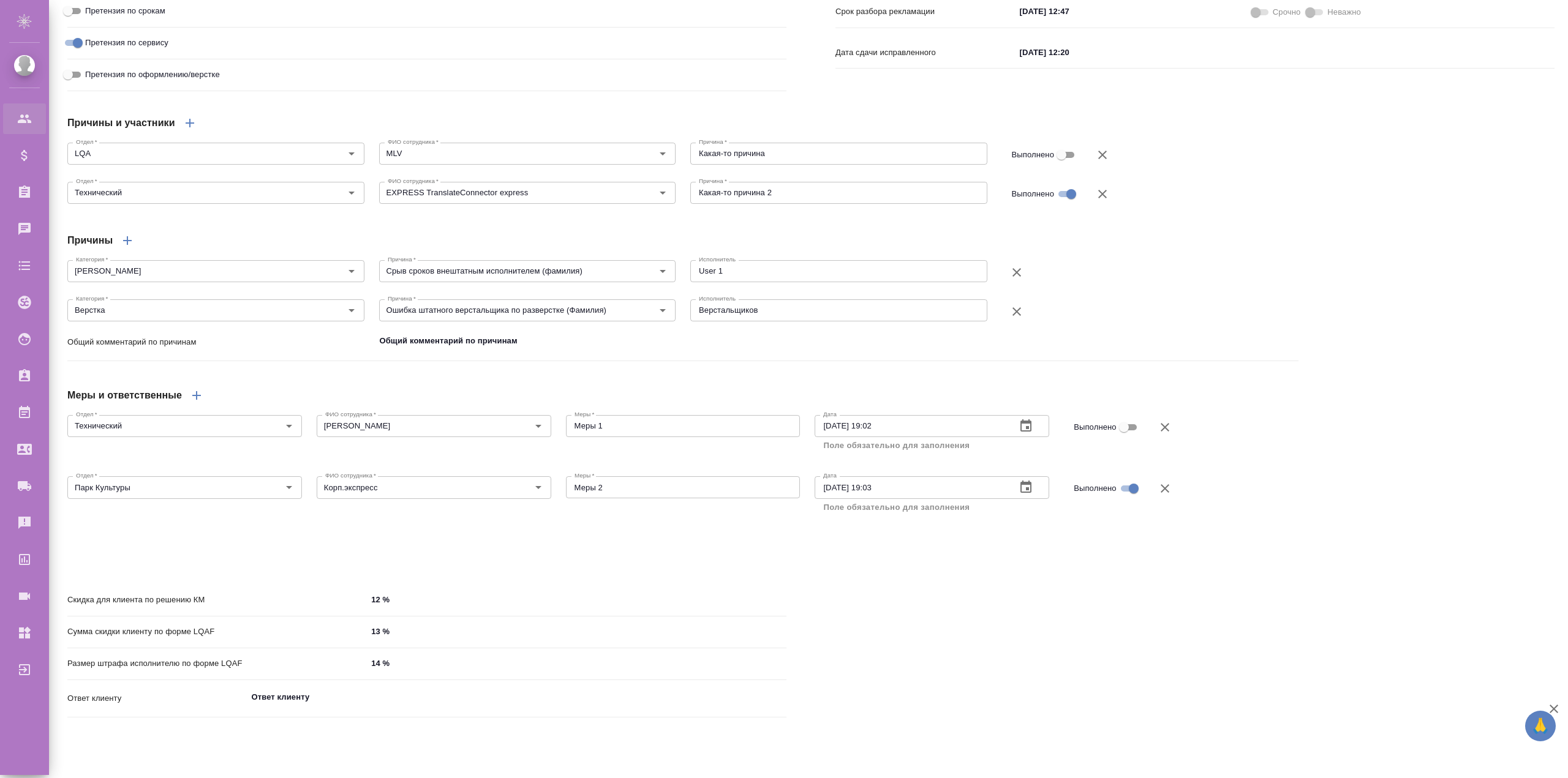
type textarea "x"
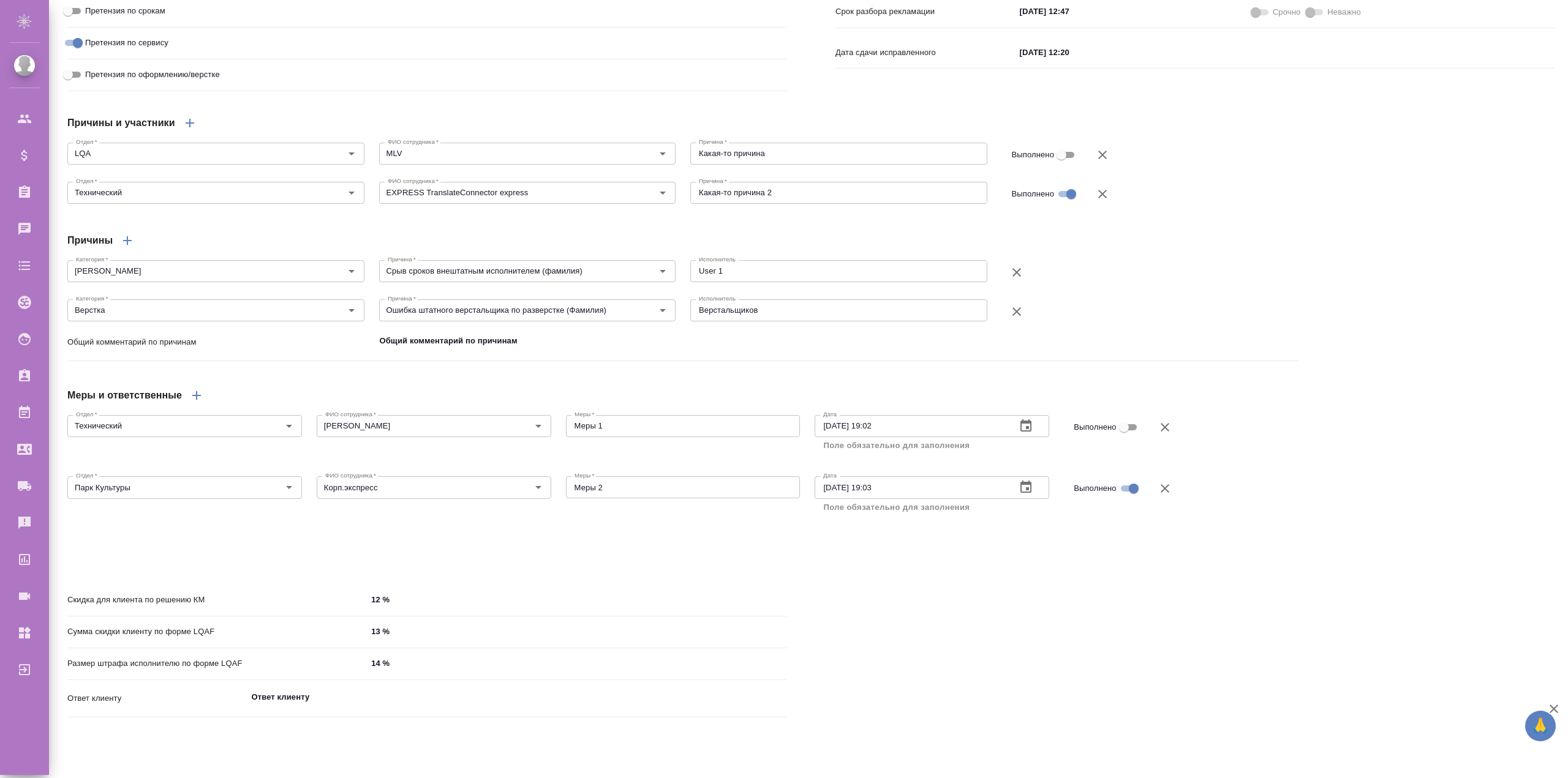
type textarea "x"
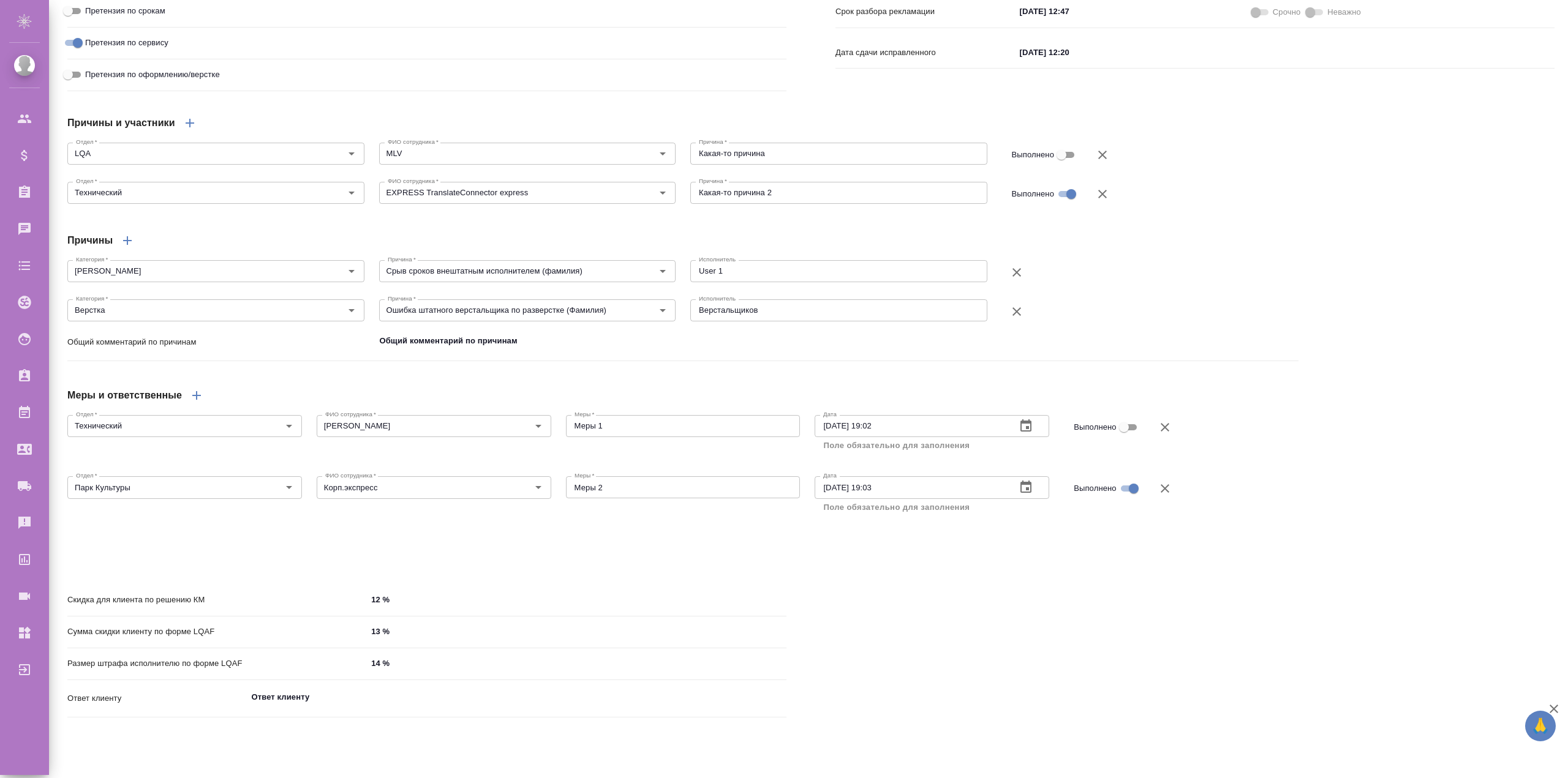
type textarea "x"
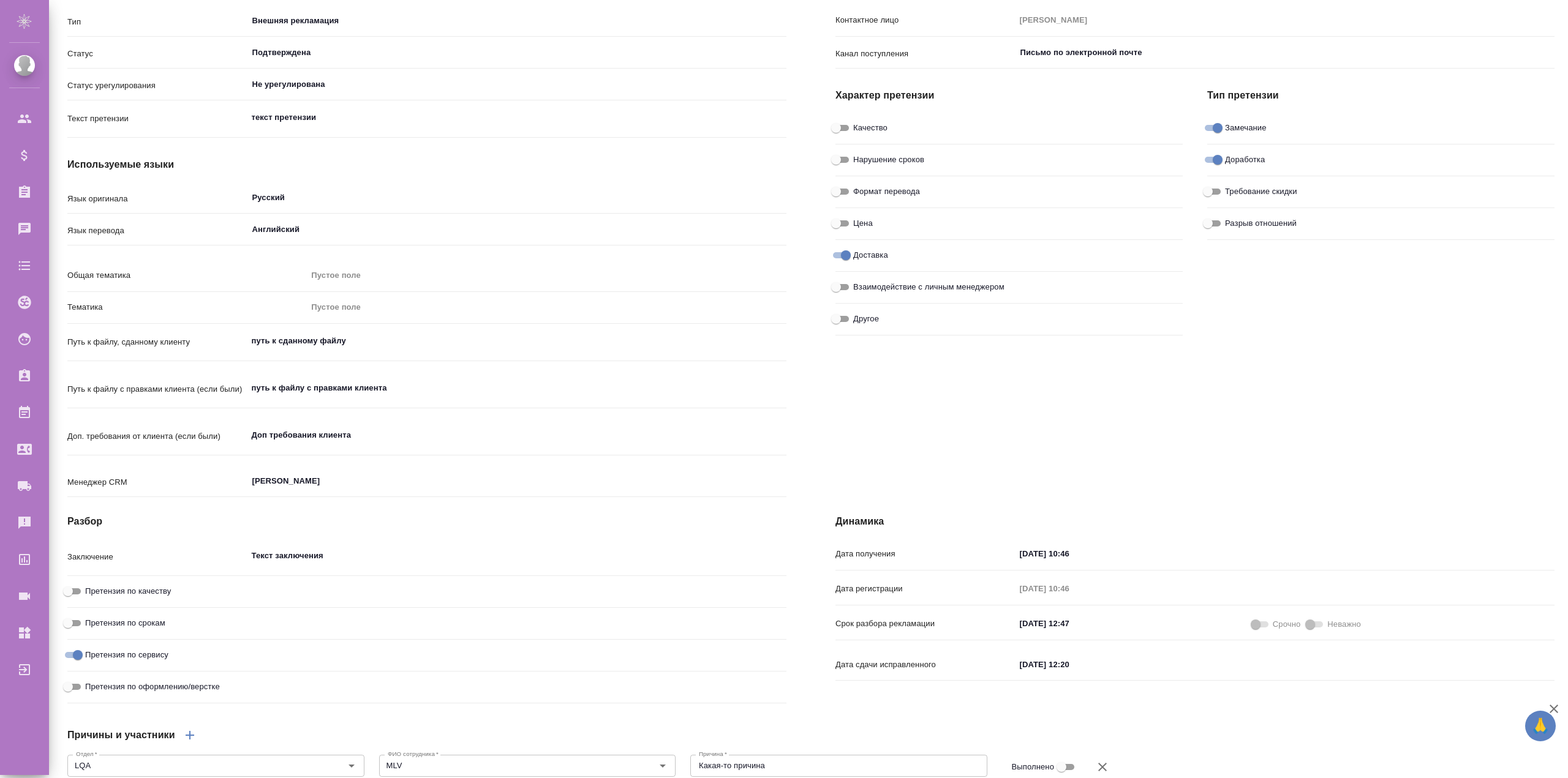
scroll to position [14, 0]
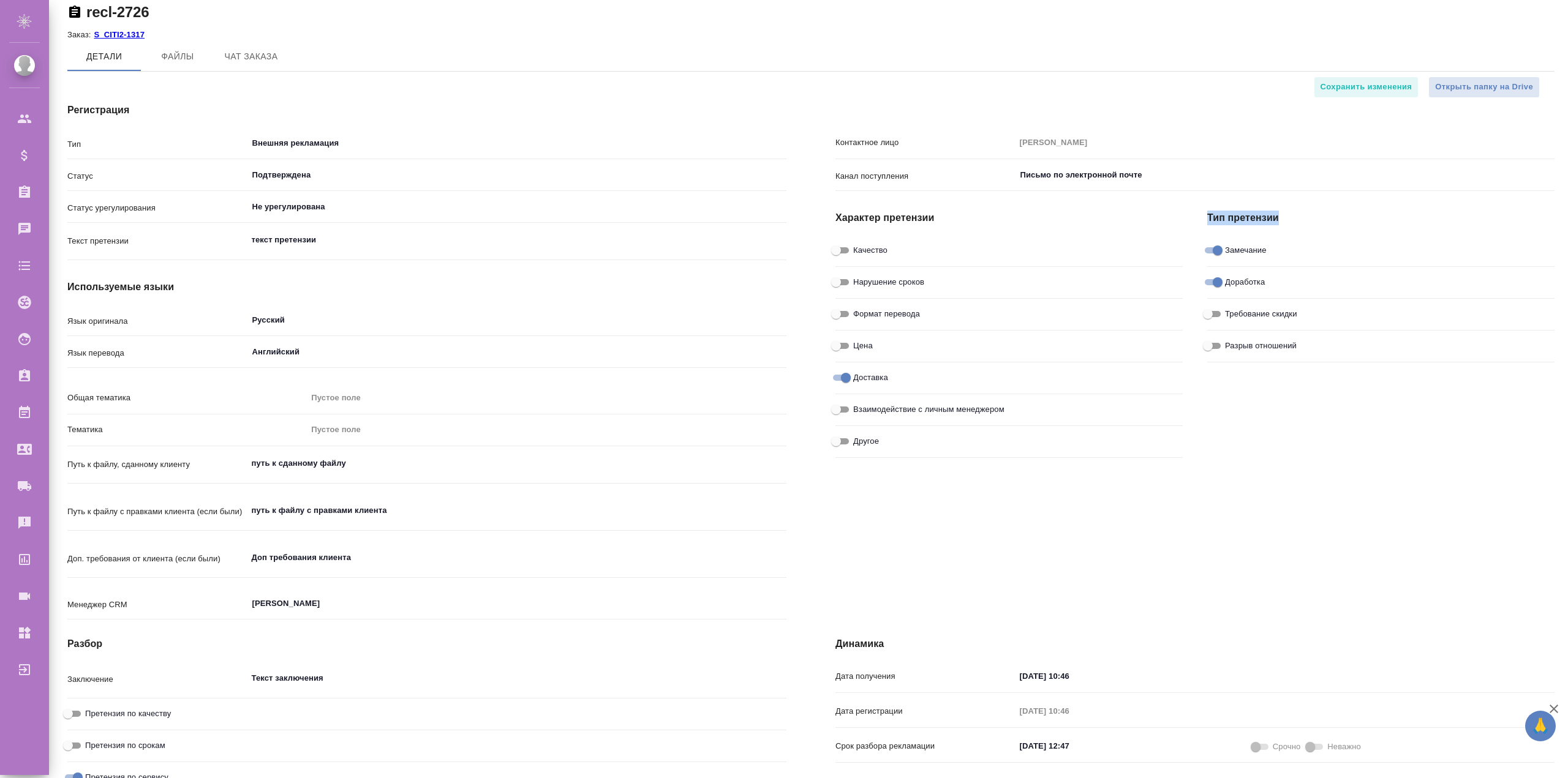
drag, startPoint x: 1202, startPoint y: 215, endPoint x: 1299, endPoint y: 212, distance: 97.0
click at [1299, 212] on h4 "Тип претензии" at bounding box center [1381, 218] width 348 height 15
drag, startPoint x: 845, startPoint y: 213, endPoint x: 939, endPoint y: 213, distance: 94.0
click at [939, 213] on div "Характер претензии Качество Нарушение сроков Формат перевода Цена Доставка Взаи…" at bounding box center [1008, 329] width 372 height 292
click at [948, 222] on h4 "Характер претензии" at bounding box center [1009, 218] width 348 height 15
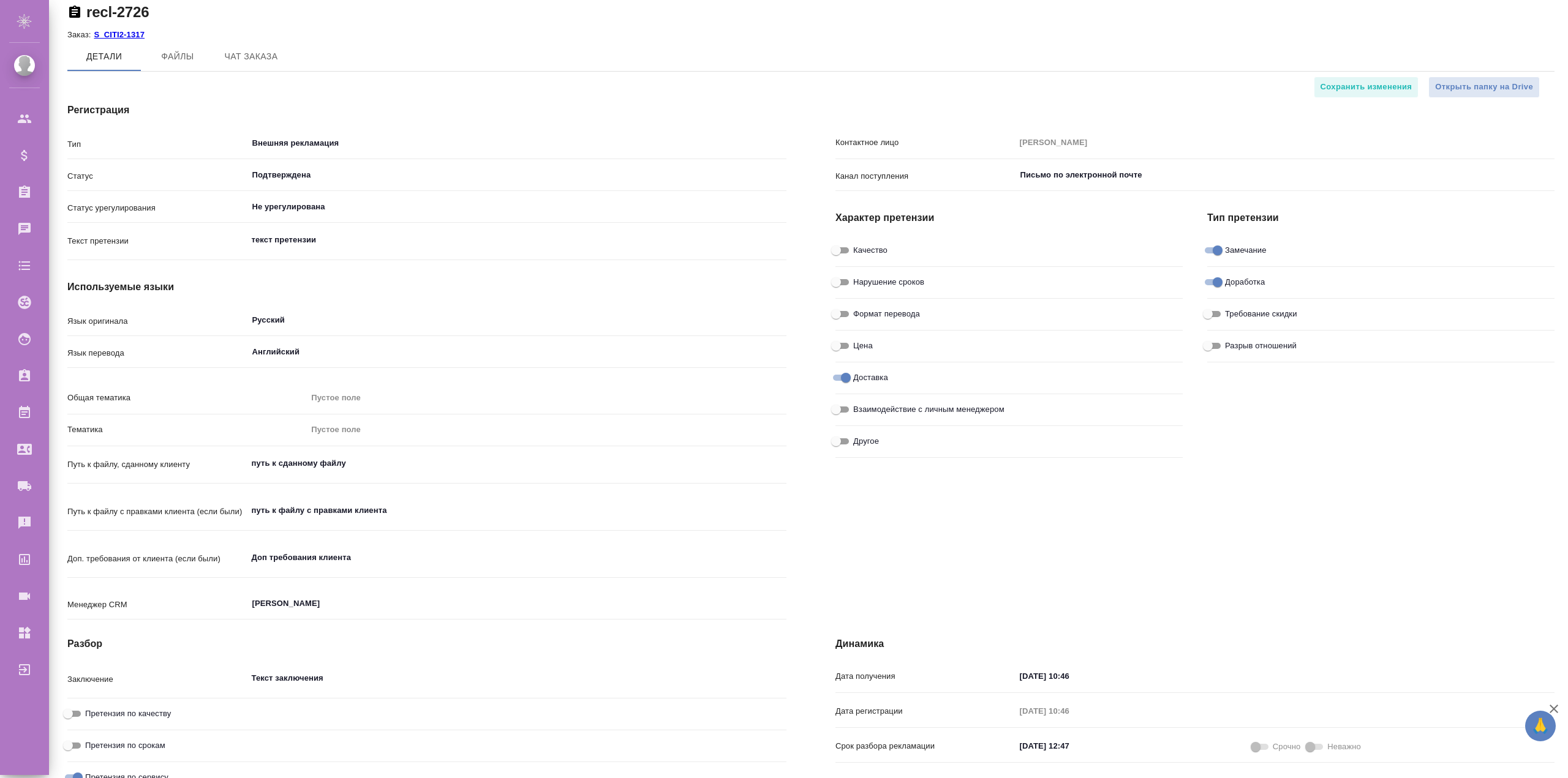
click at [839, 252] on input "Качество" at bounding box center [836, 250] width 44 height 15
checkbox input "true"
type textarea "x"
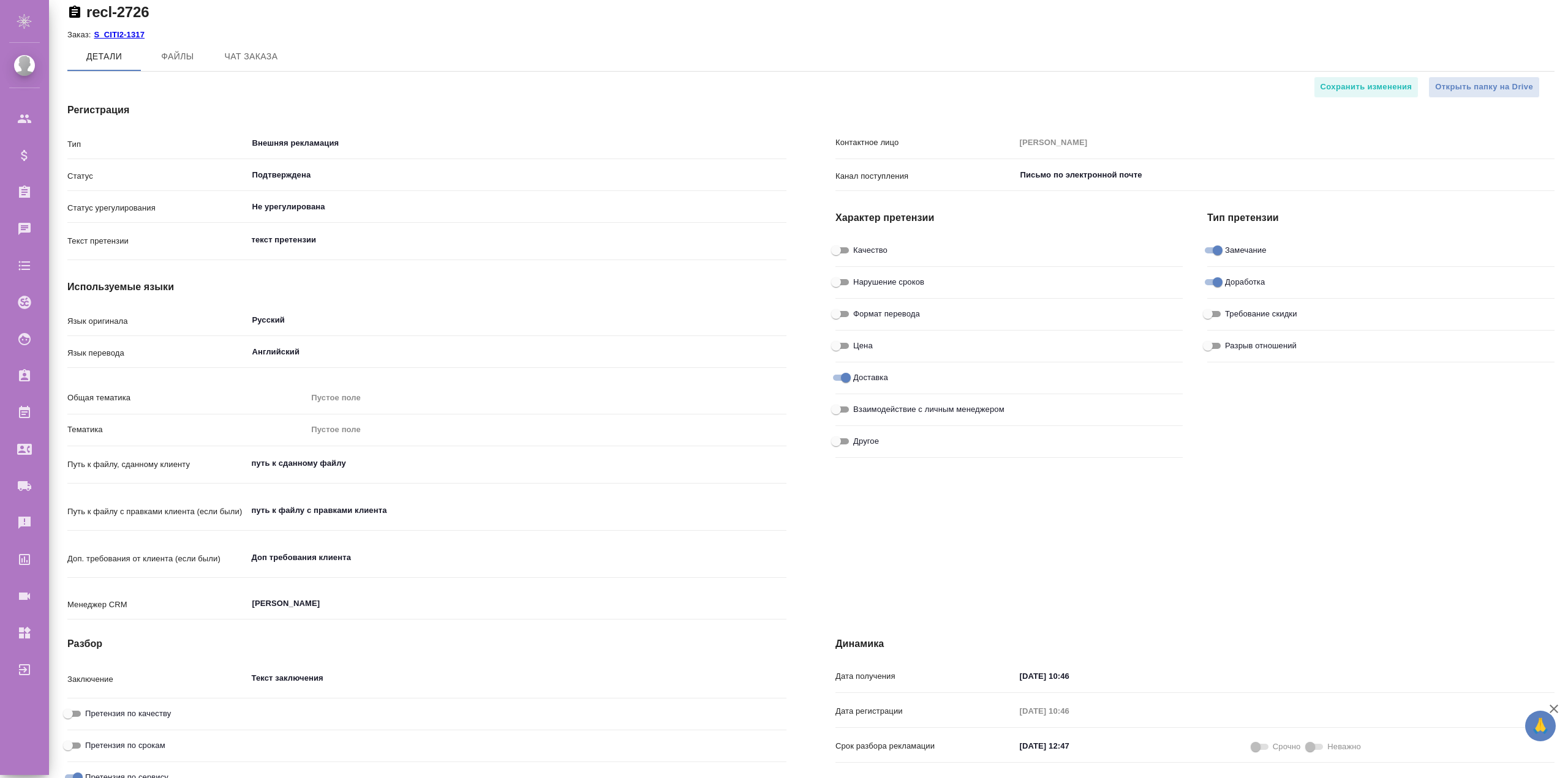
type textarea "x"
click at [836, 290] on div "Нарушение сроков" at bounding box center [1009, 282] width 348 height 21
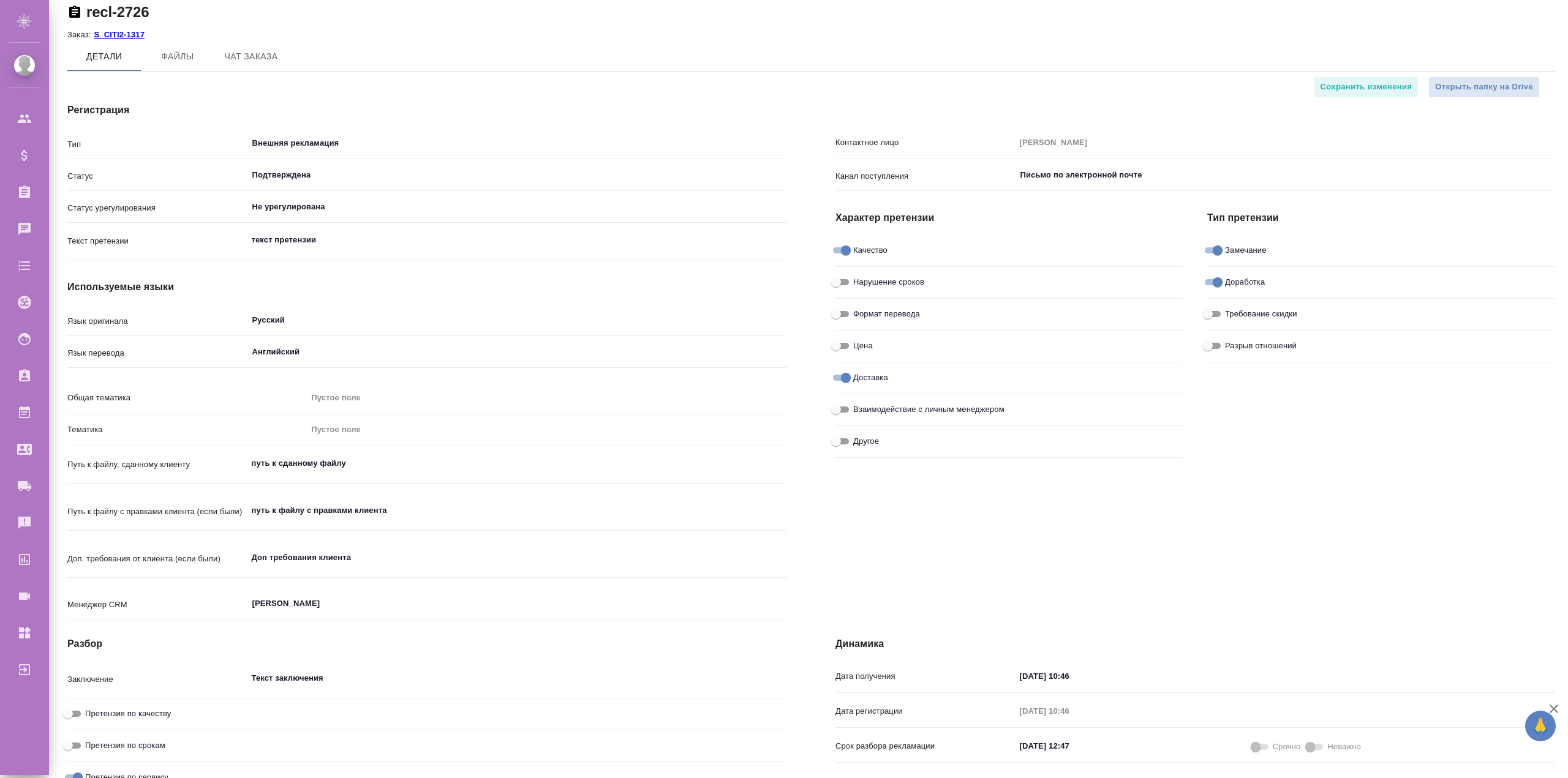
click at [834, 282] on input "Нарушение сроков" at bounding box center [836, 283] width 44 height 15
checkbox input "true"
type textarea "x"
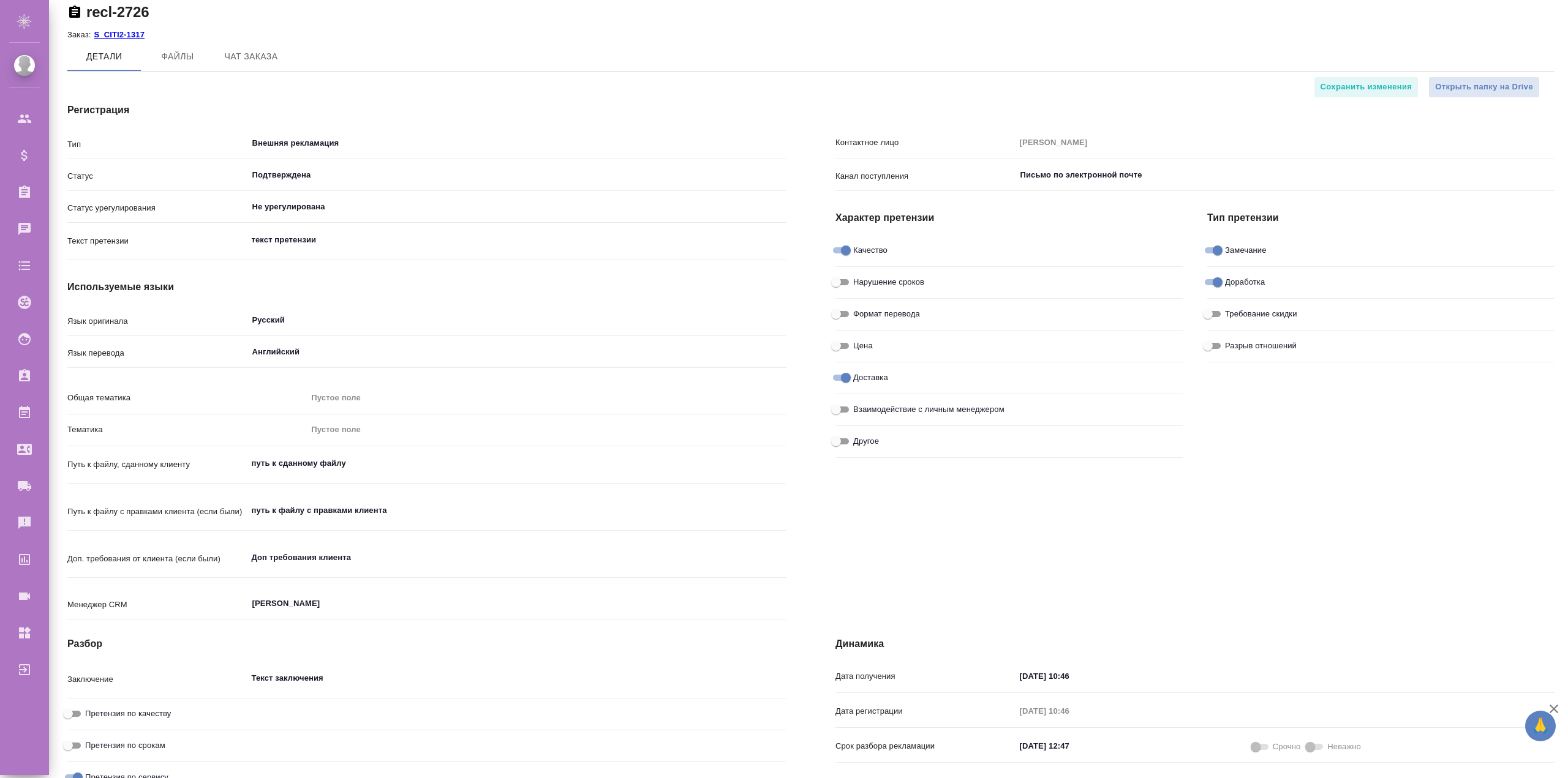
type textarea "x"
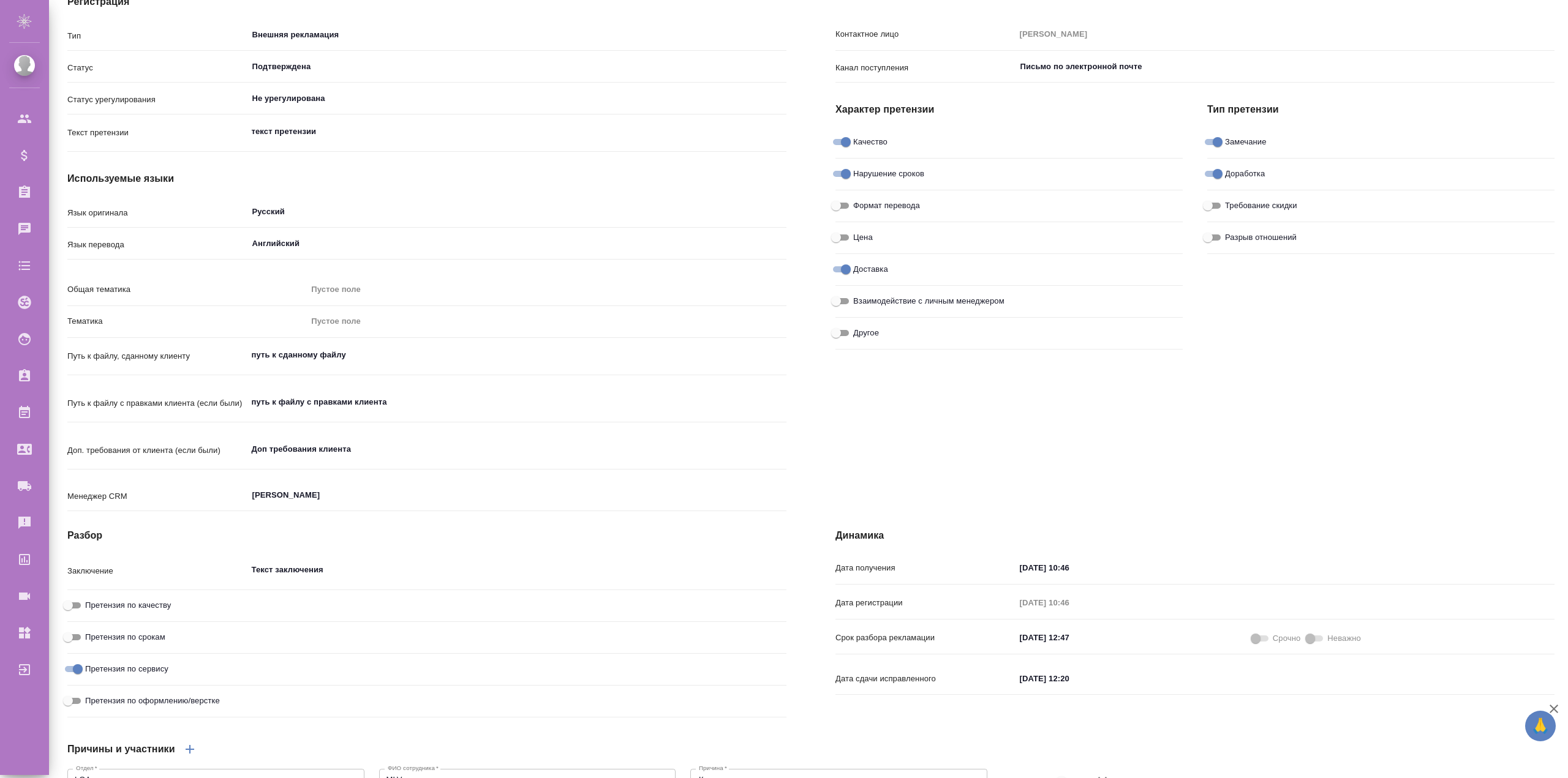
scroll to position [0, 0]
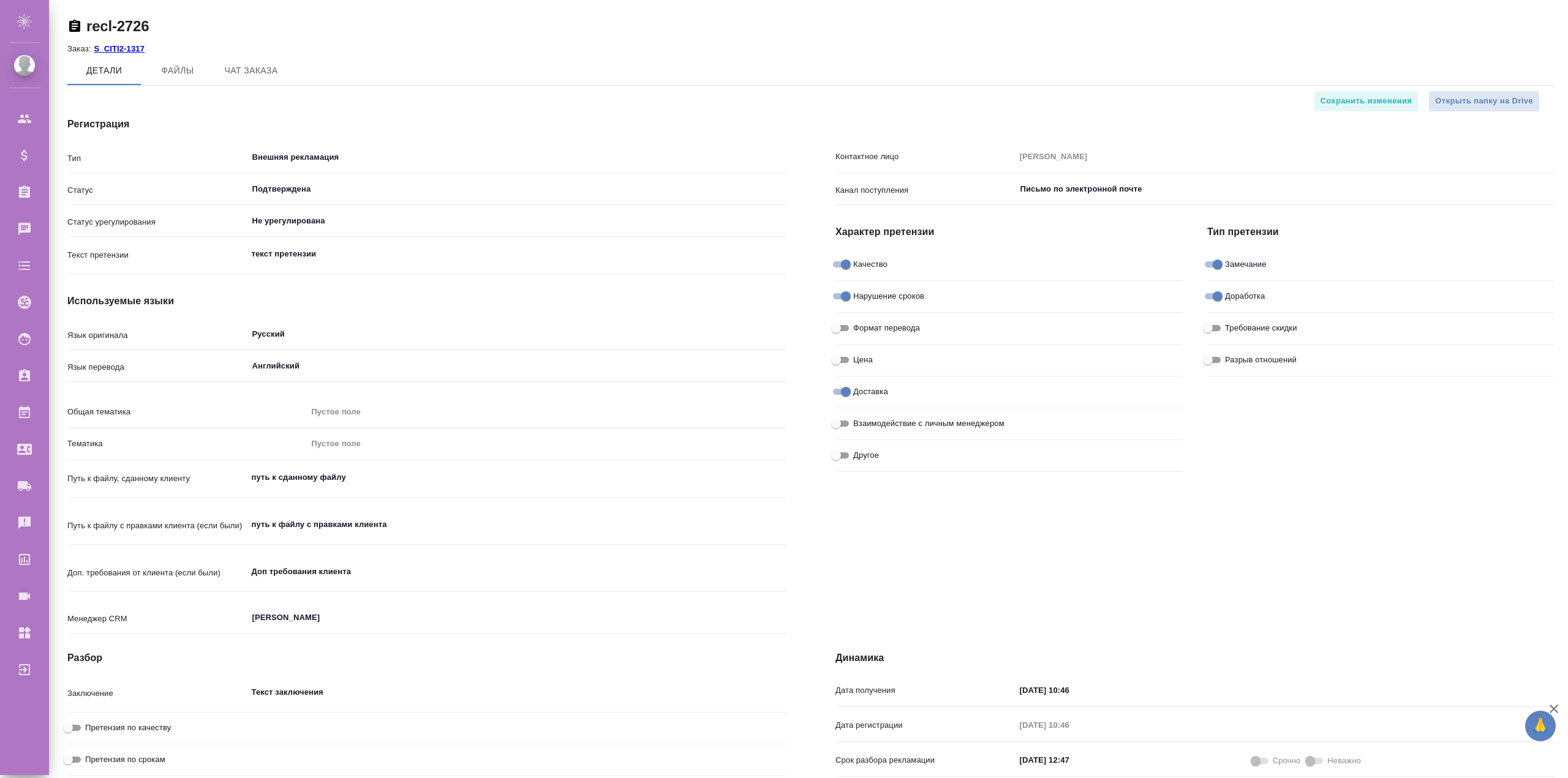
type textarea "x"
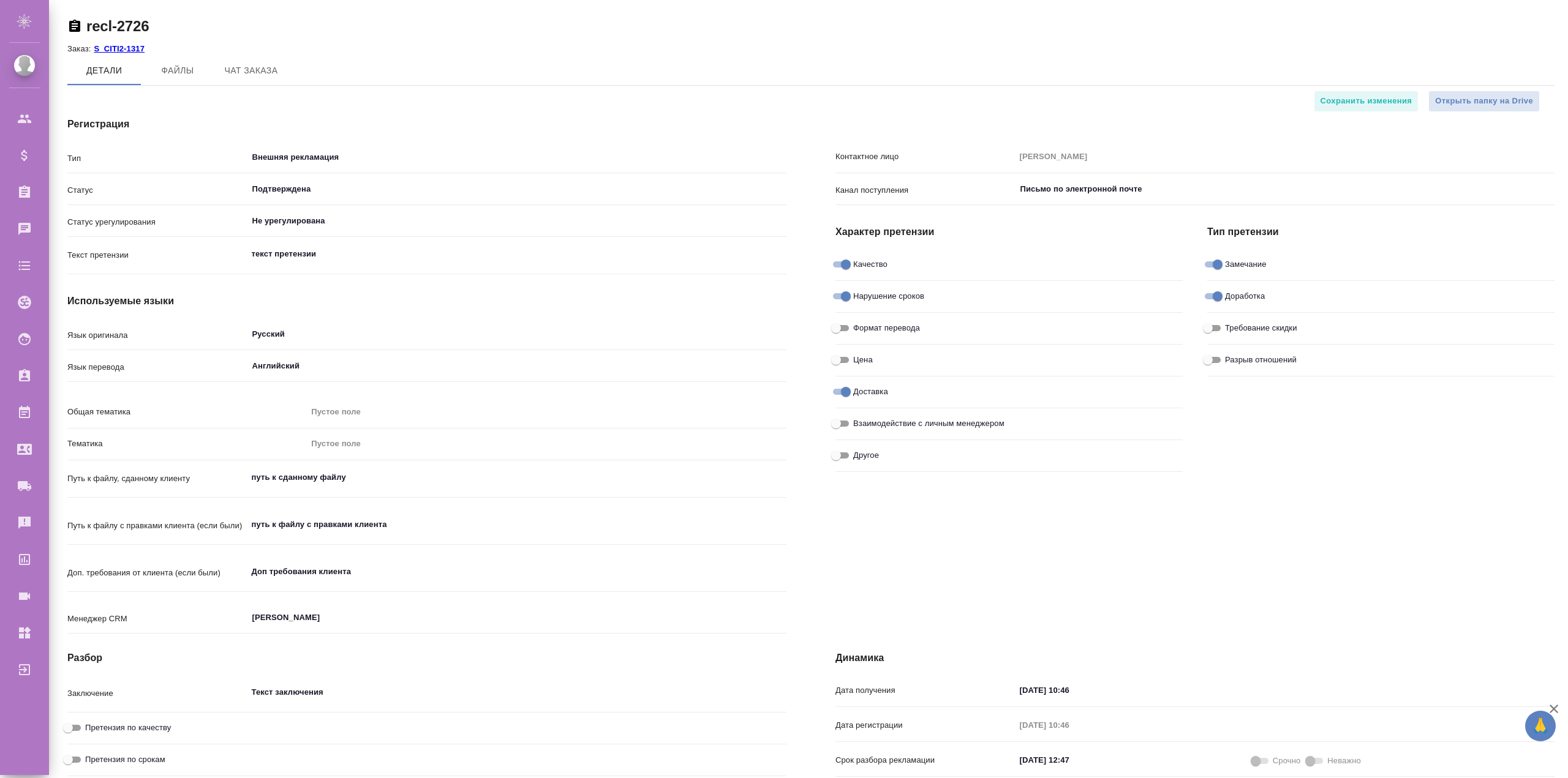
type textarea "x"
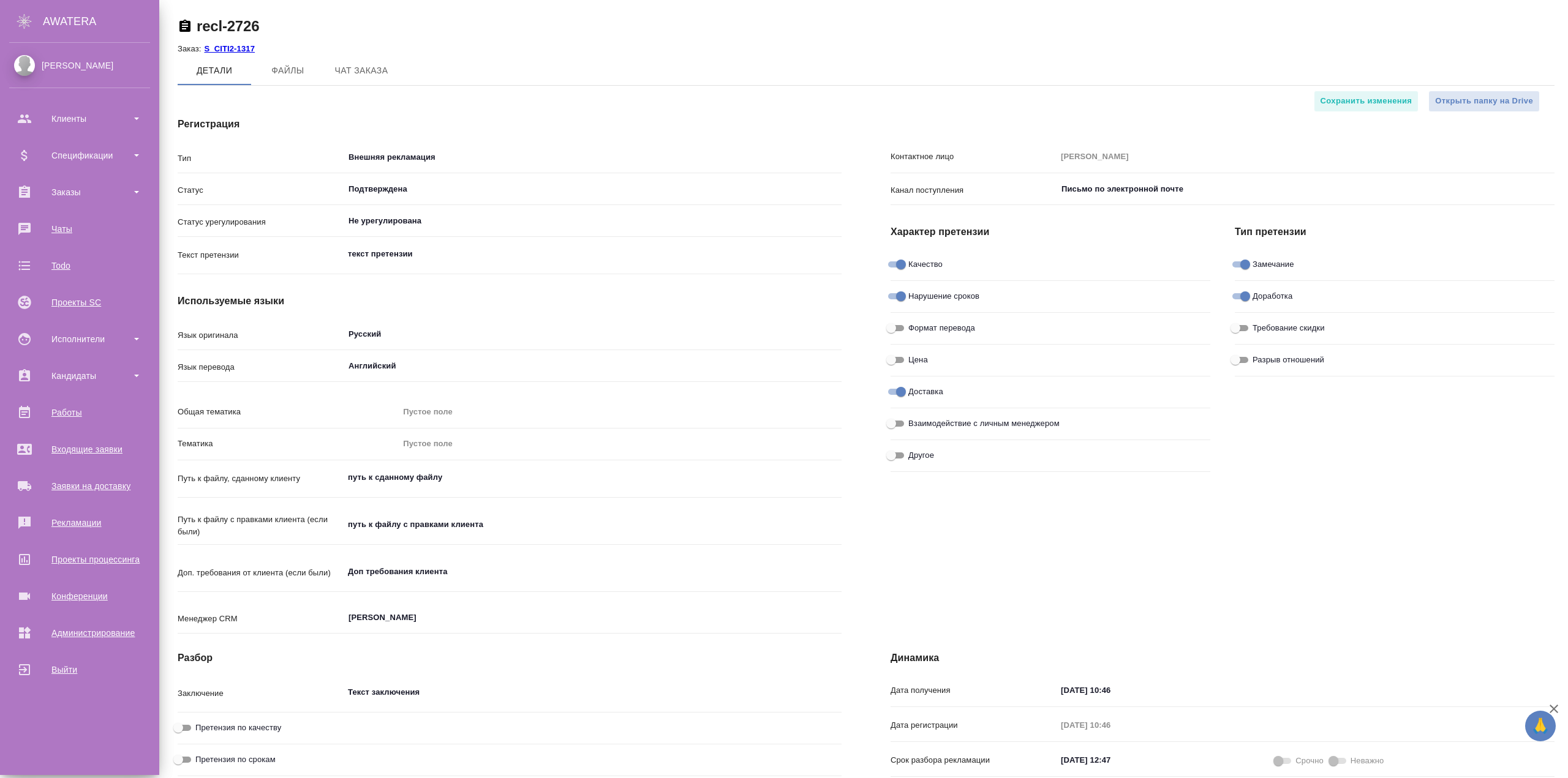
type textarea "x"
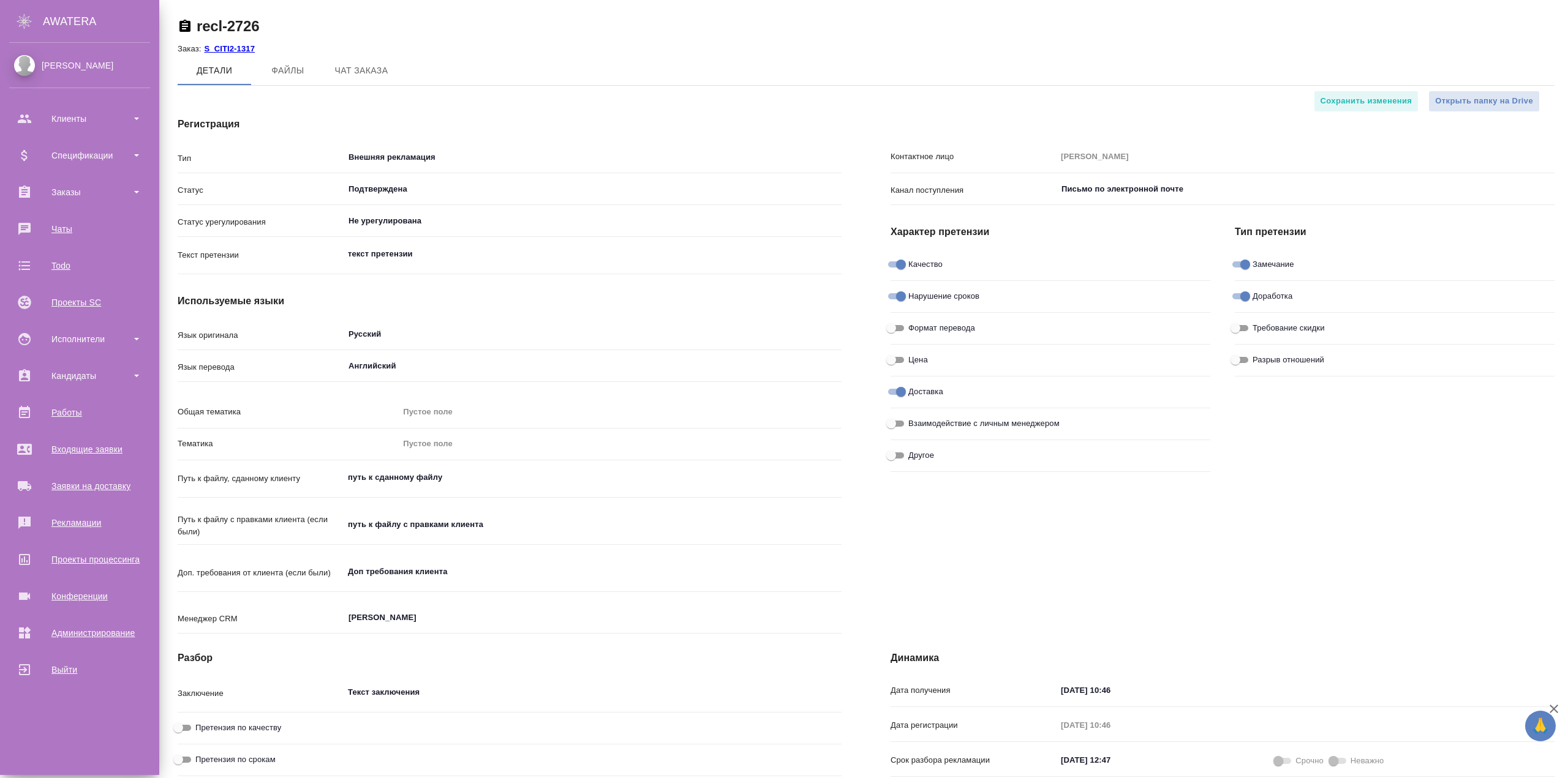
type textarea "x"
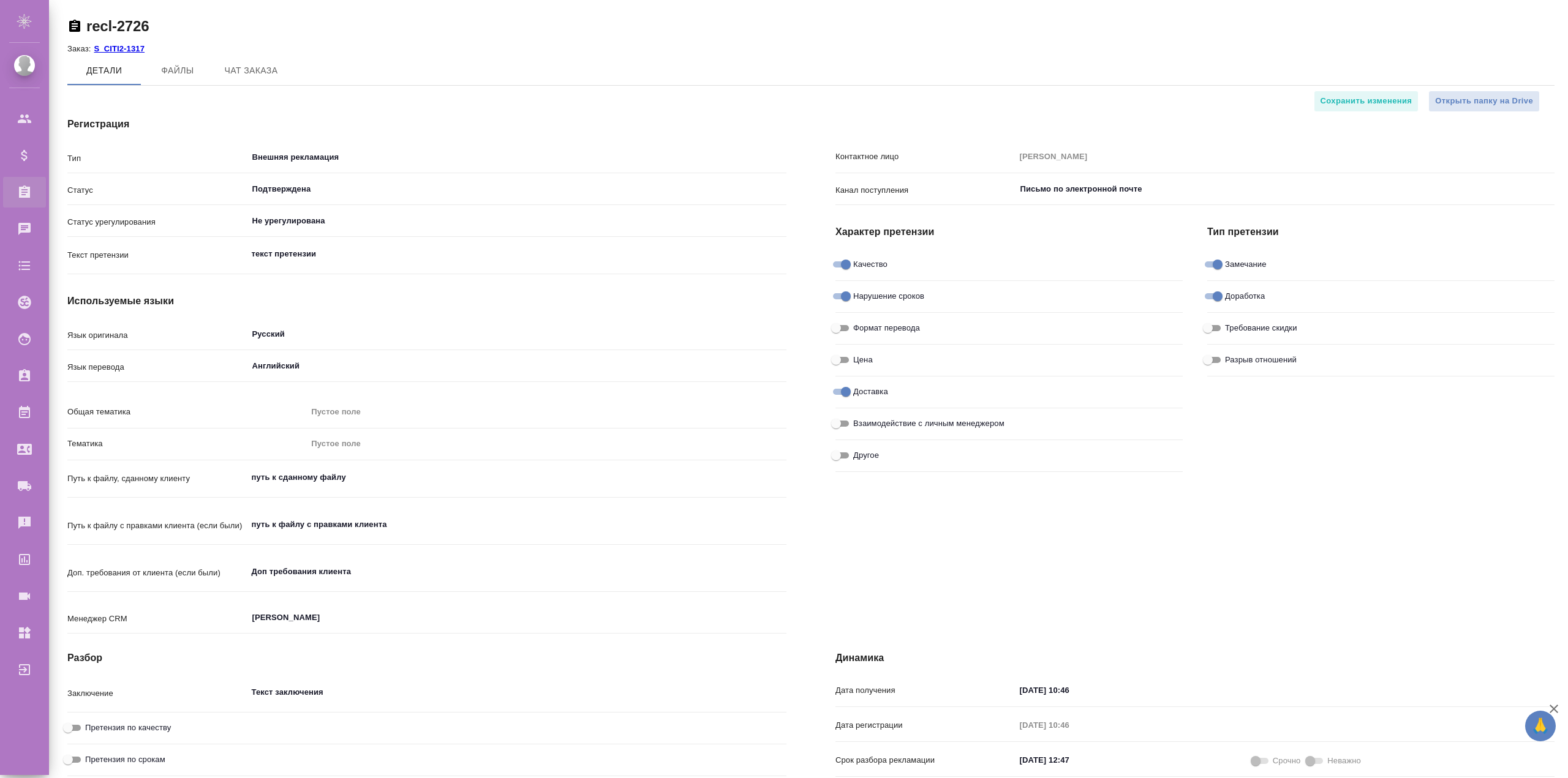
type textarea "x"
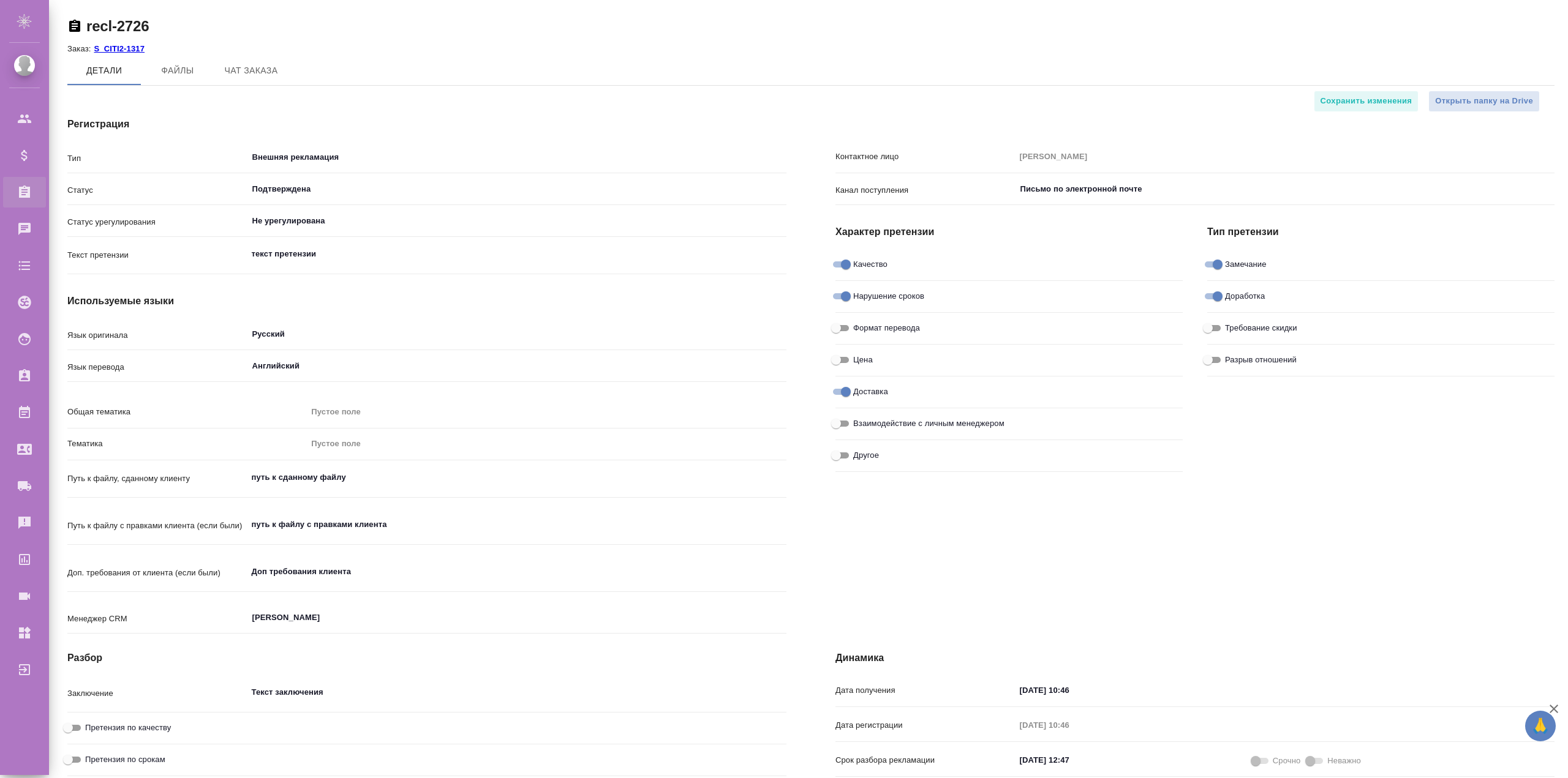
type textarea "x"
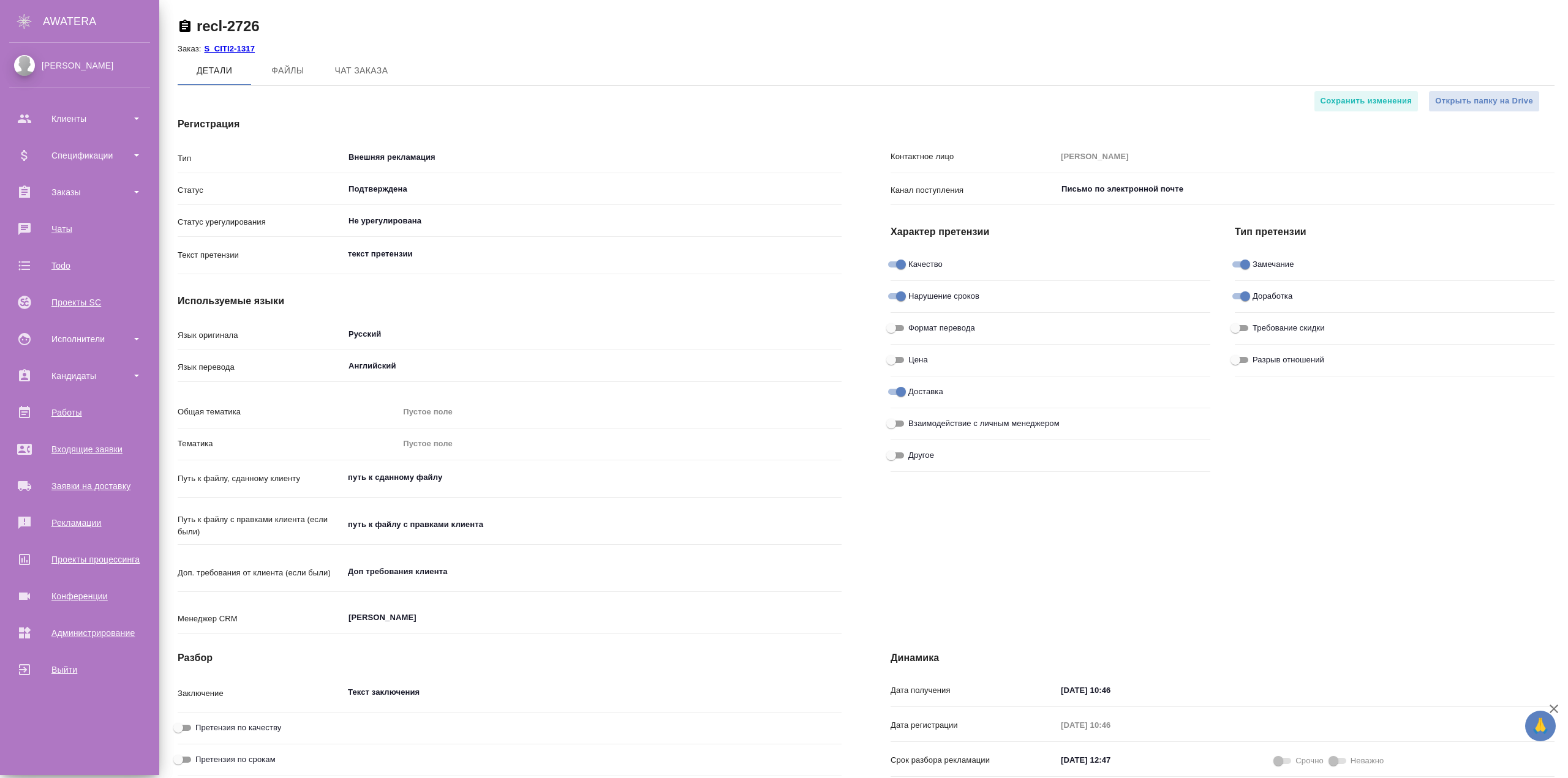
type textarea "x"
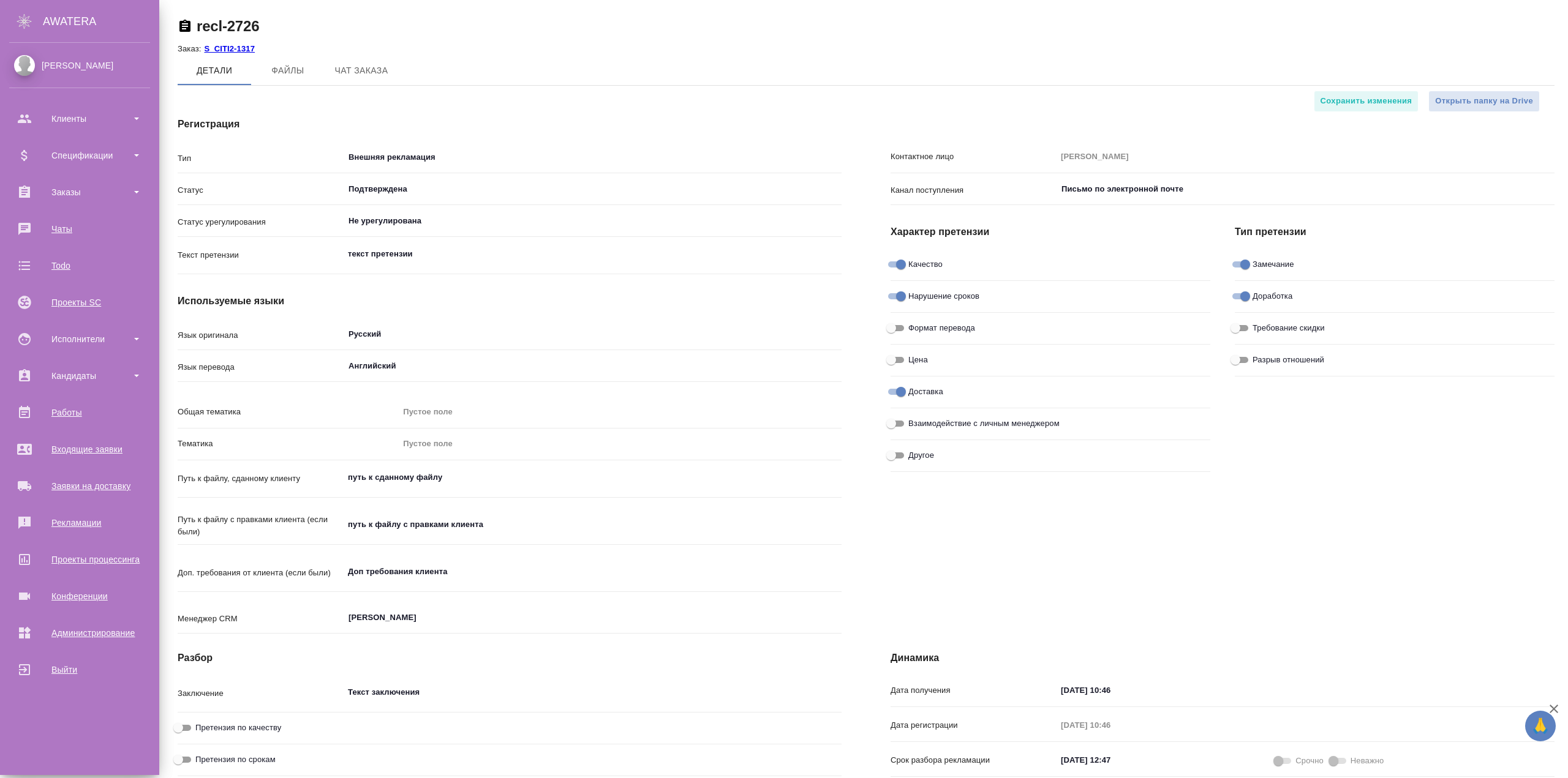
type textarea "x"
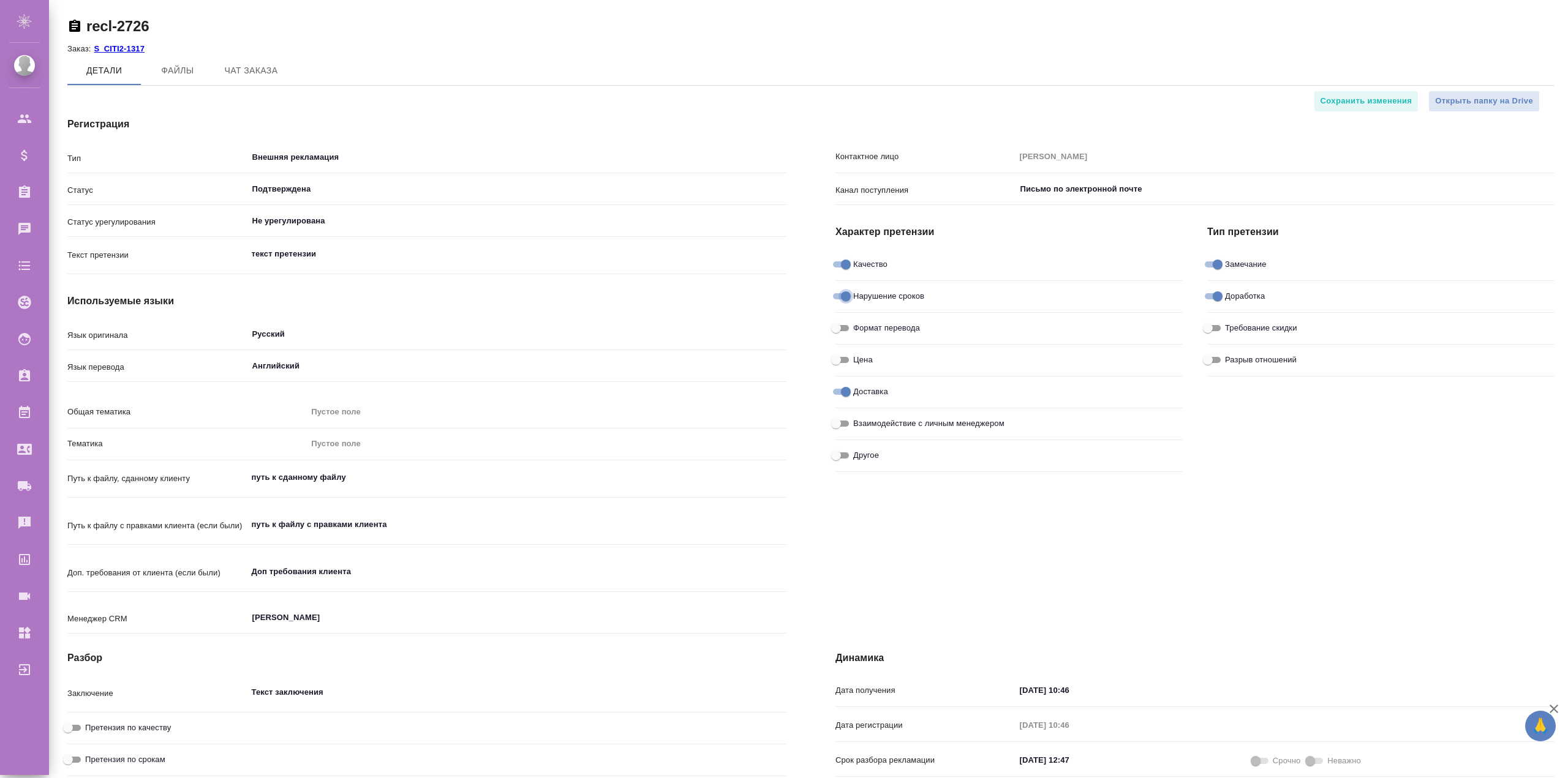
type textarea "x"
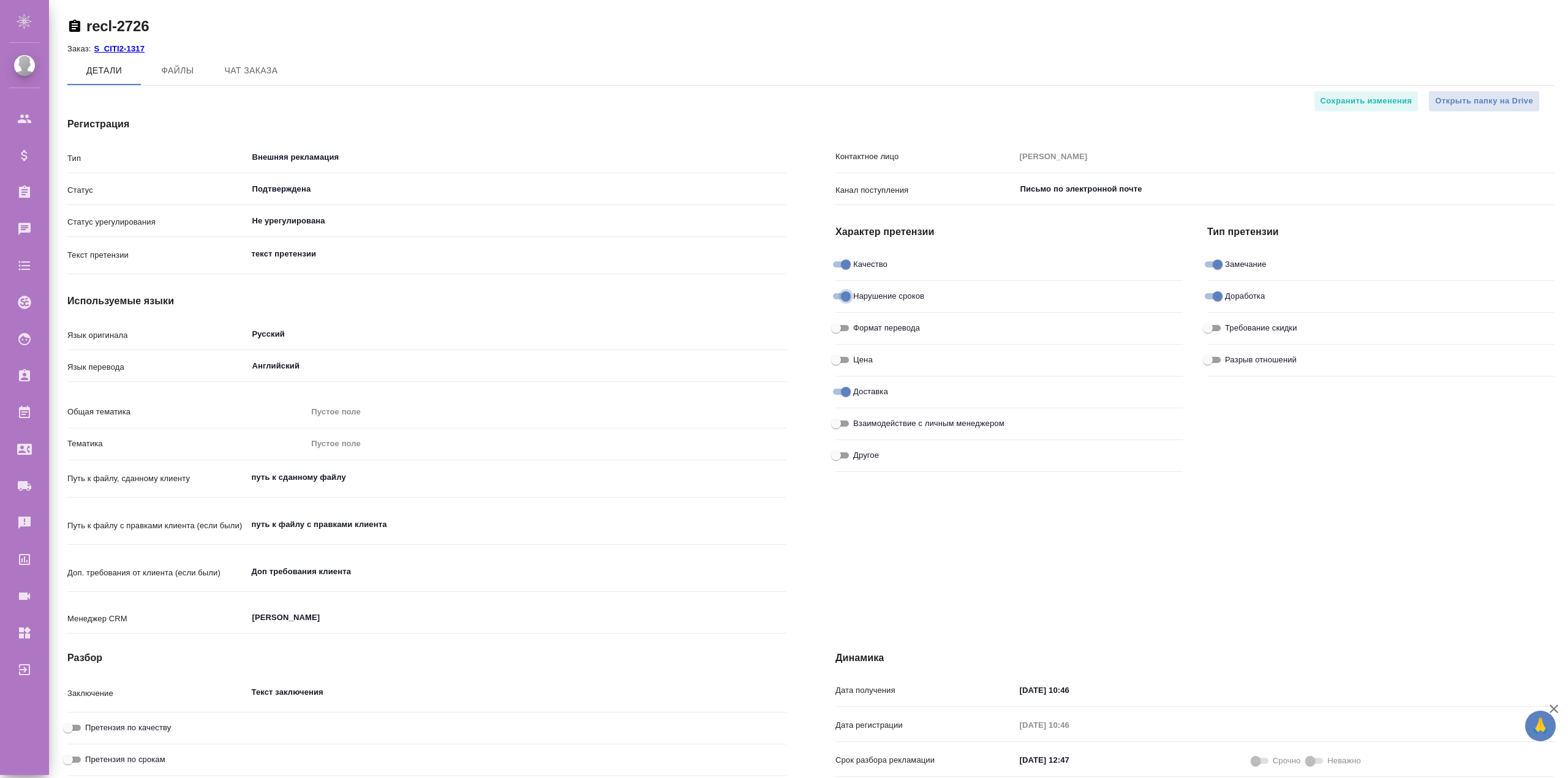
type textarea "x"
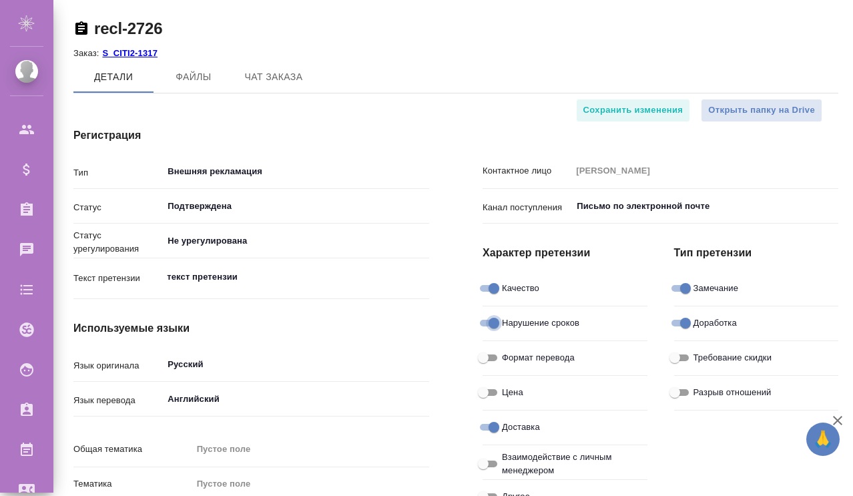
type textarea "x"
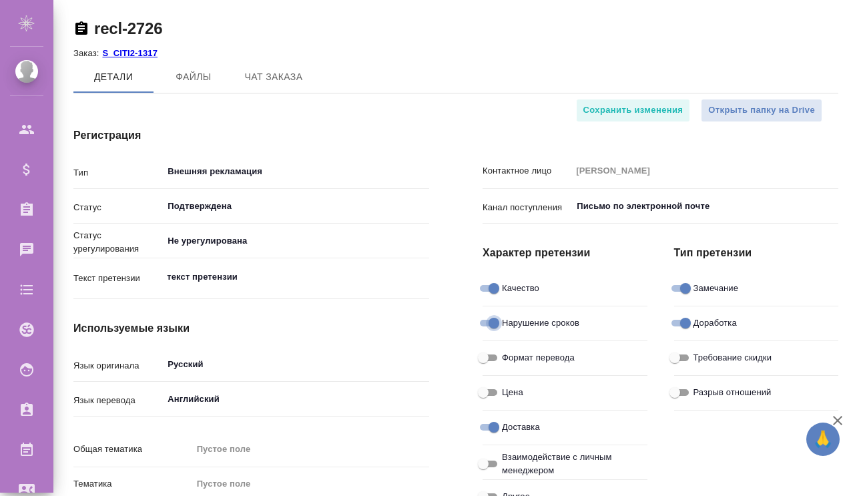
type textarea "x"
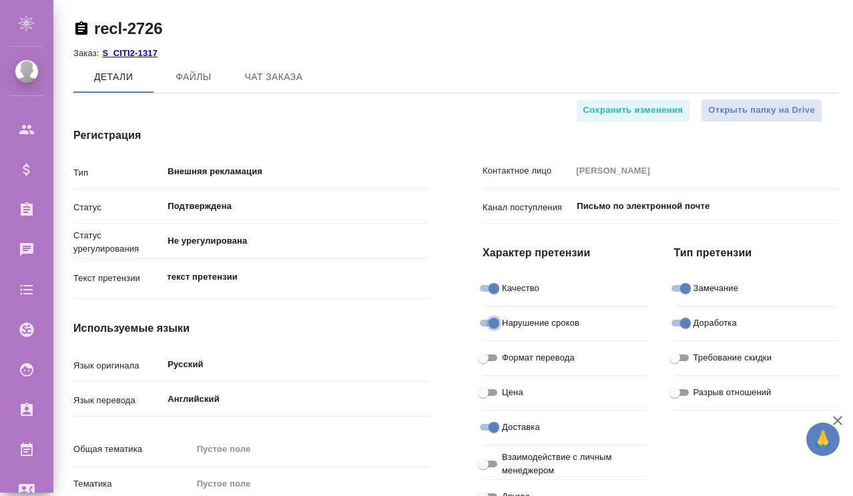
type textarea "x"
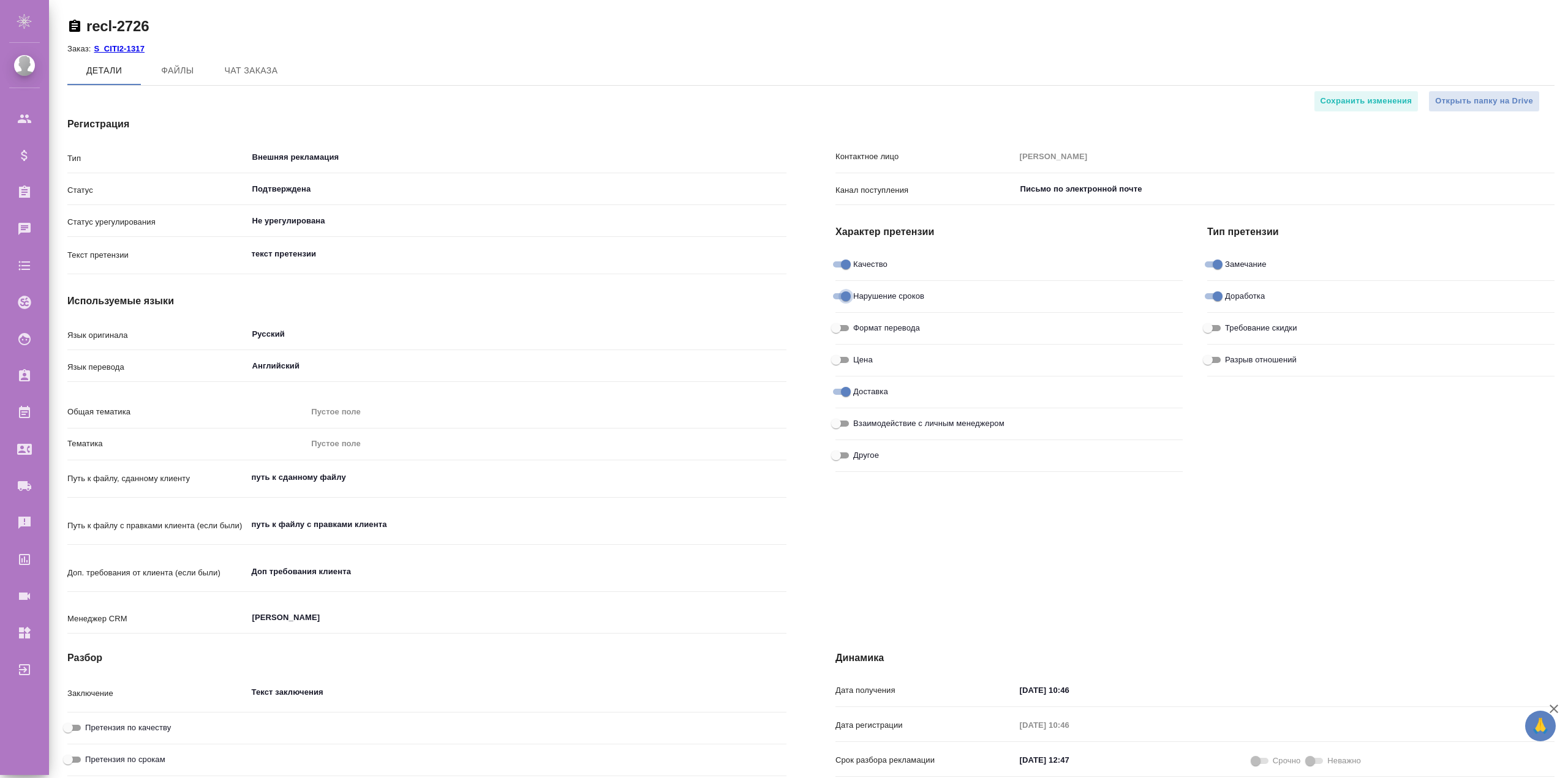
type textarea "x"
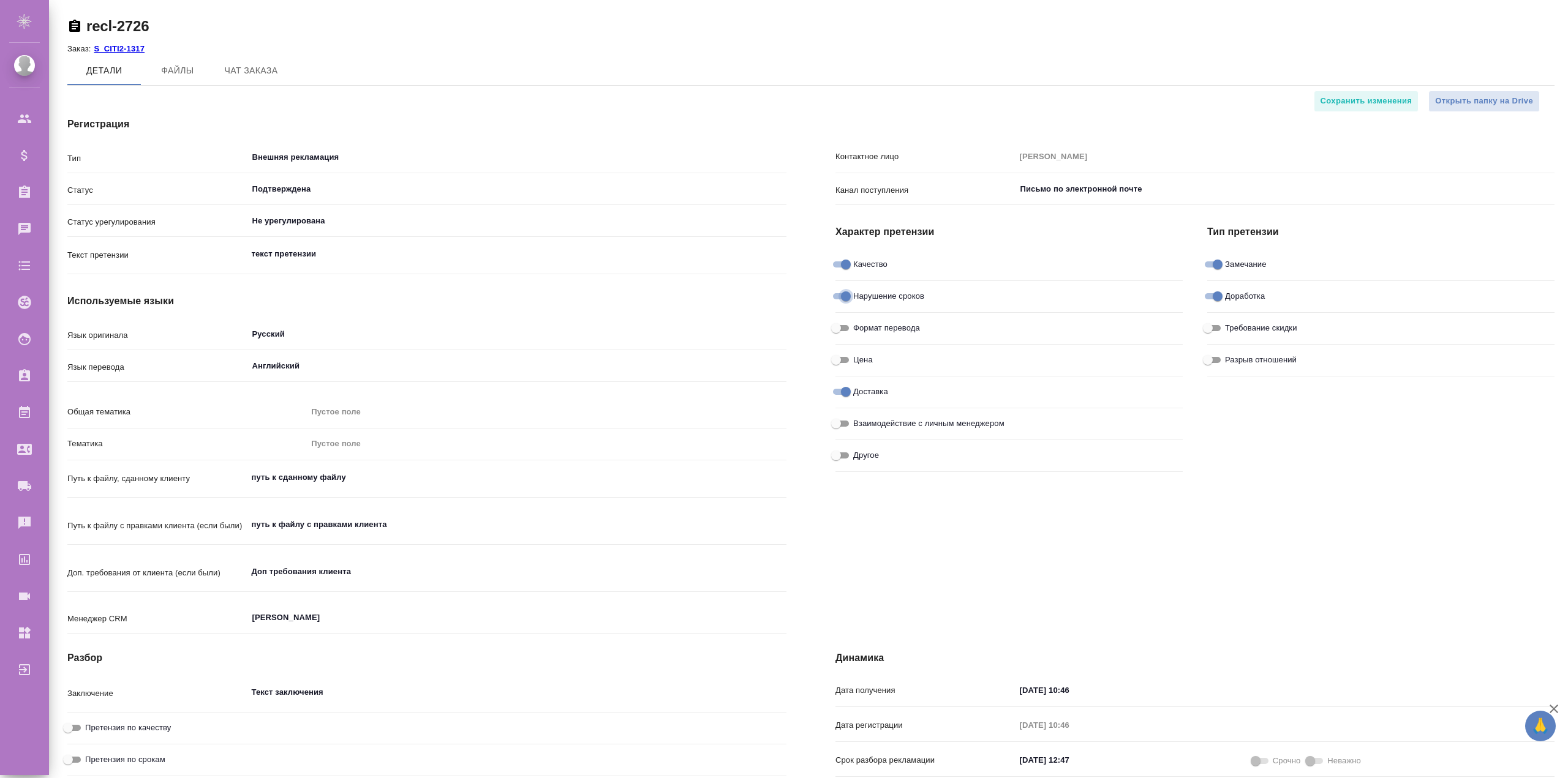
type textarea "x"
